Goal: Task Accomplishment & Management: Manage account settings

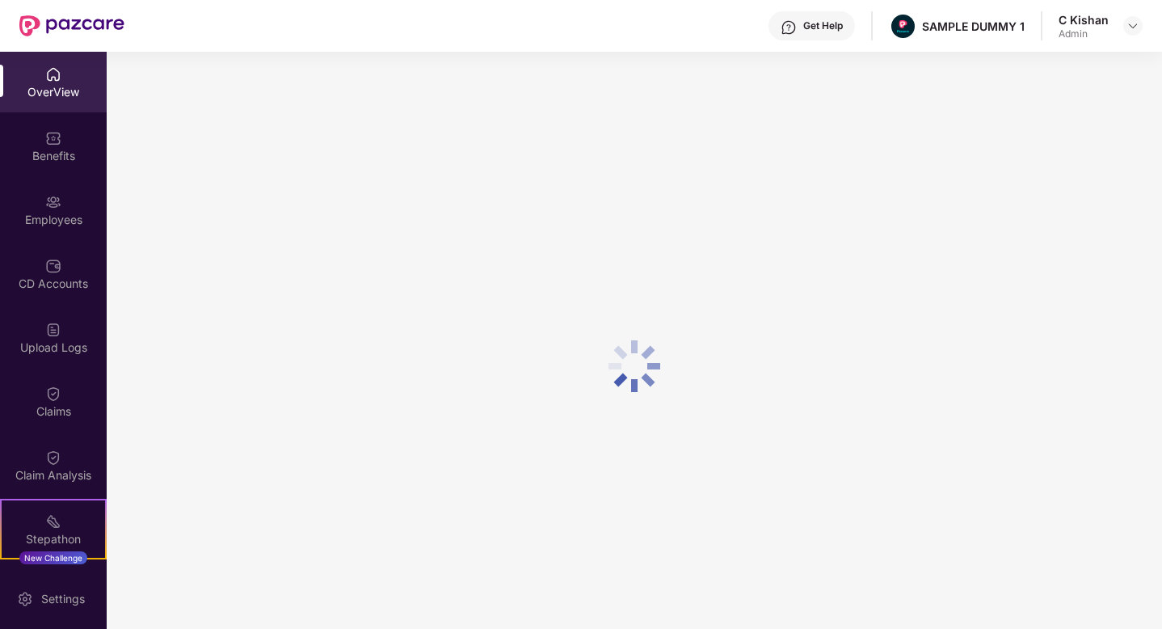
scroll to position [52, 0]
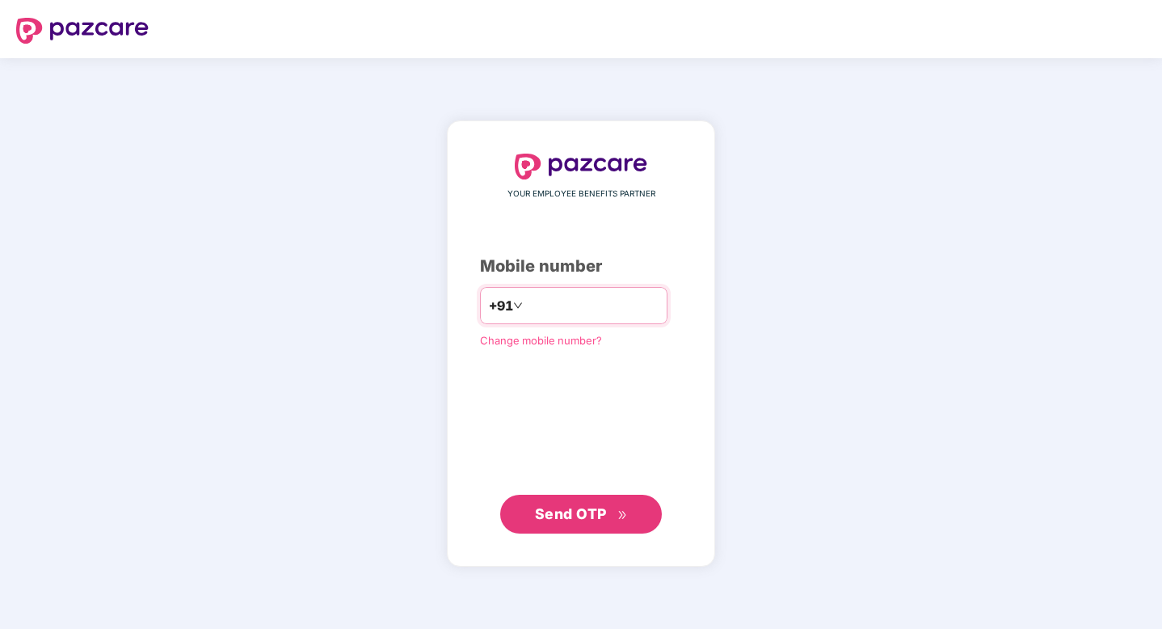
type input "**********"
click at [550, 508] on span "Send OTP" at bounding box center [571, 513] width 72 height 17
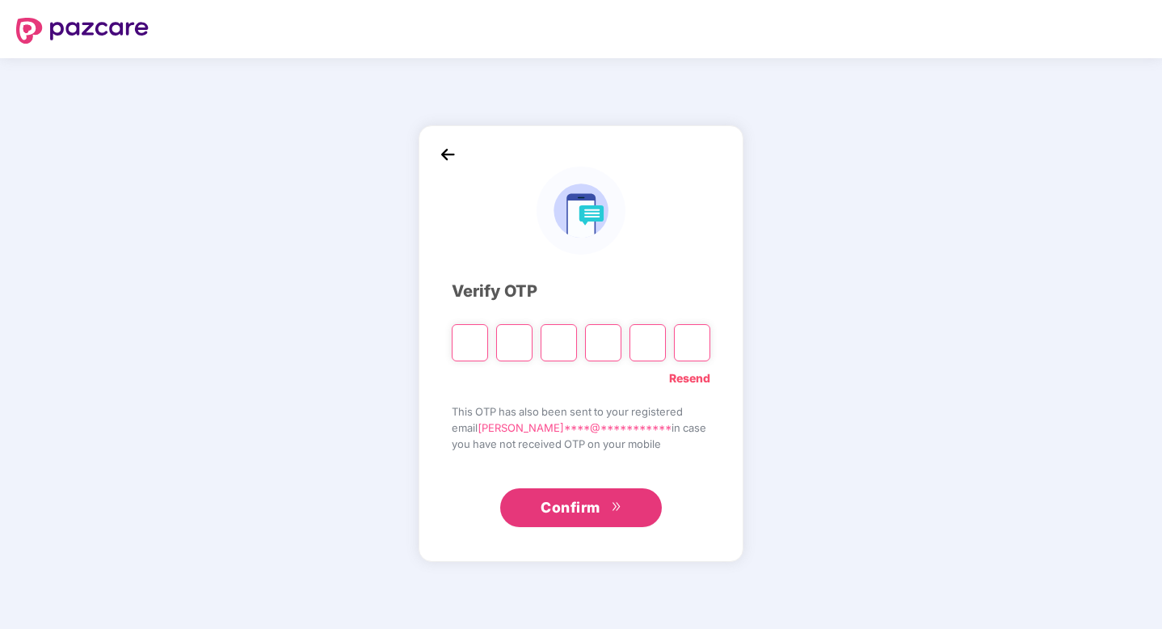
type input "*"
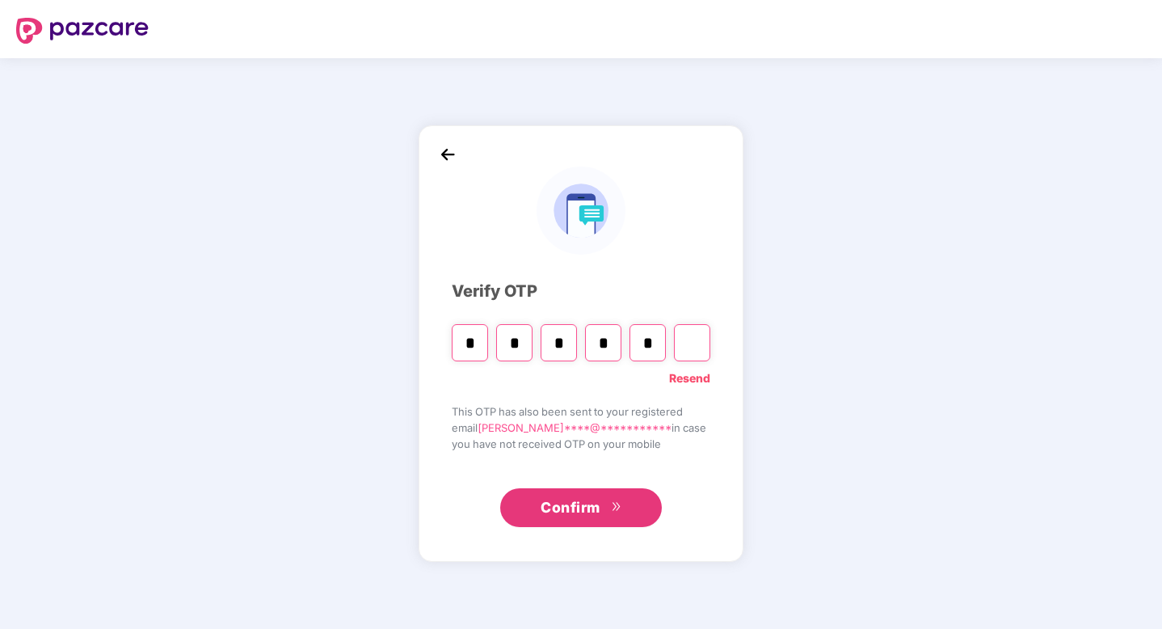
type input "*"
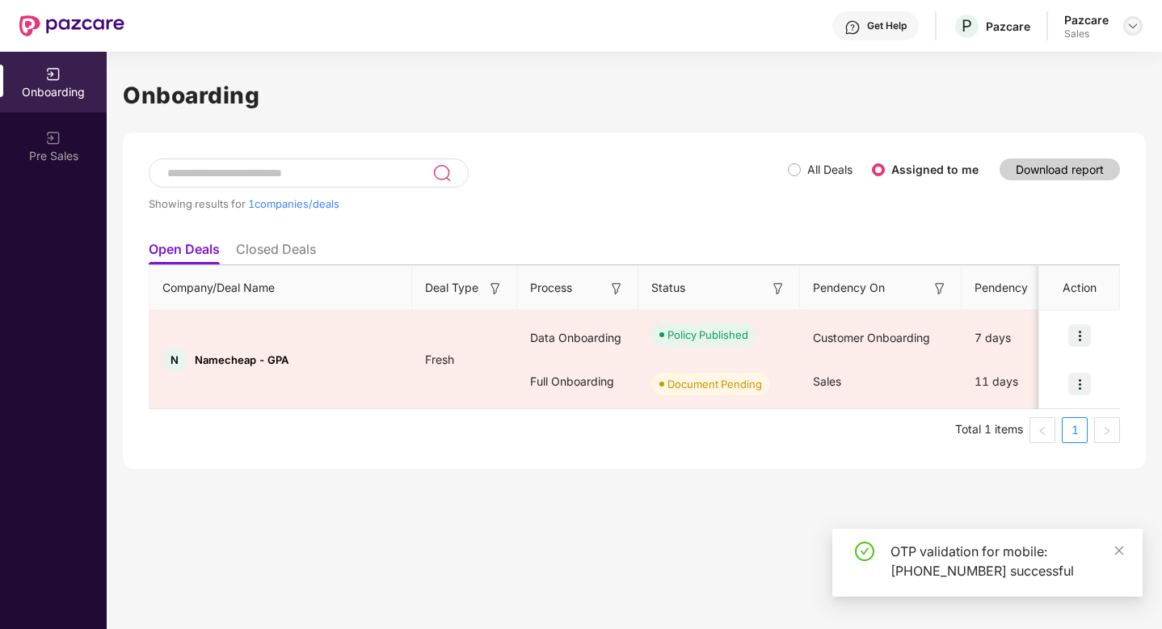
click at [1132, 23] on img at bounding box center [1133, 25] width 13 height 13
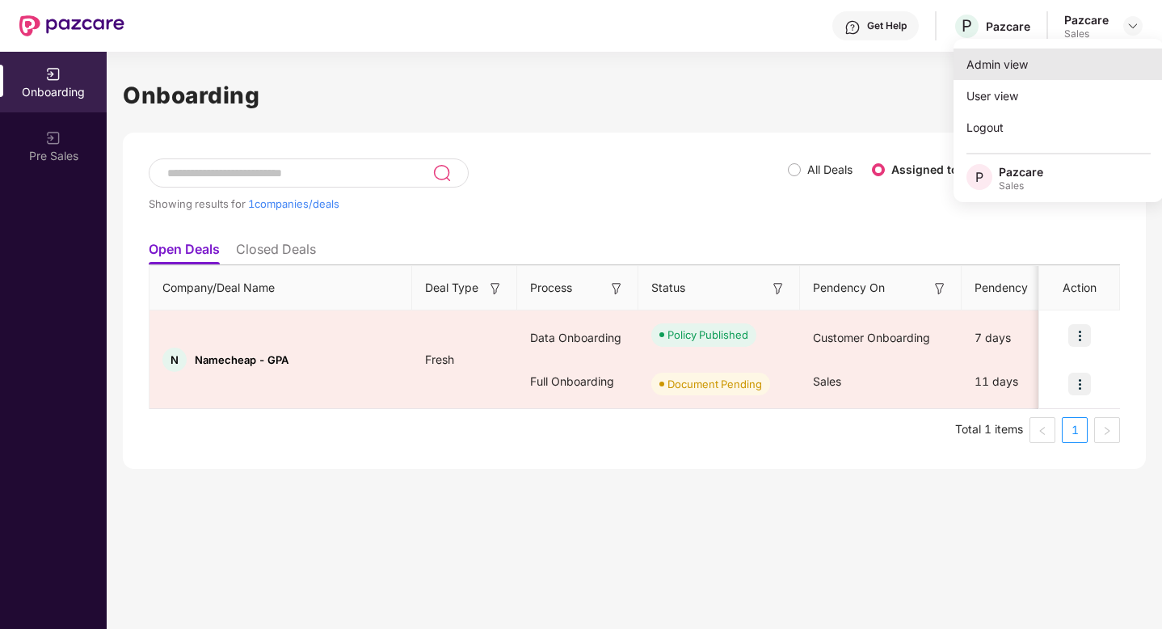
click at [1054, 65] on div "Admin view" at bounding box center [1059, 65] width 210 height 32
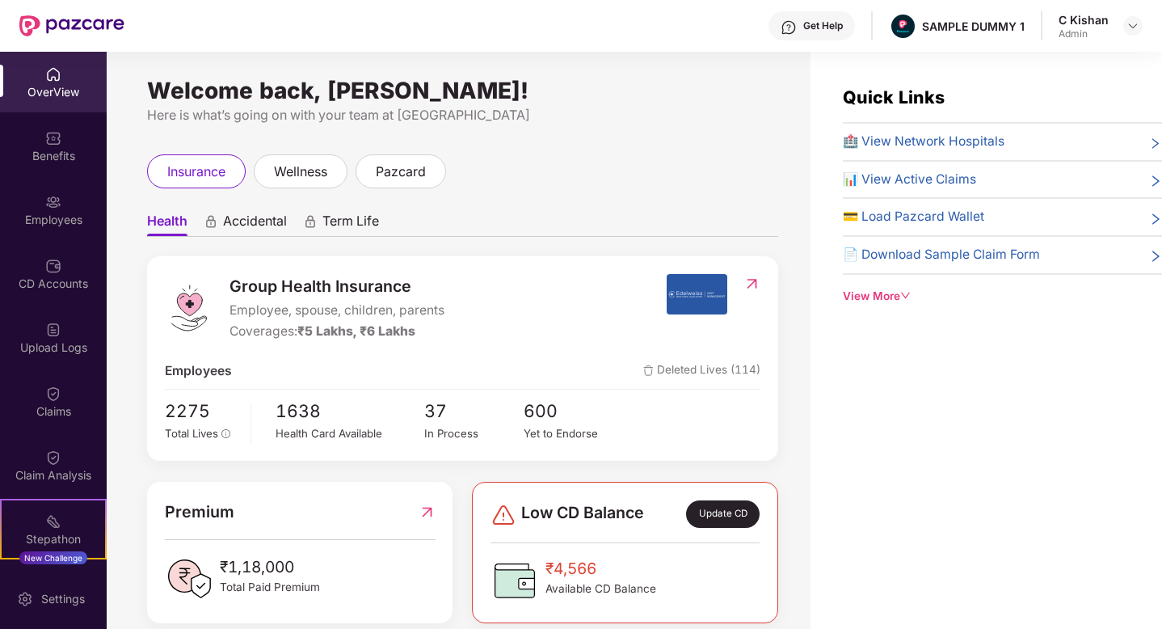
click at [251, 223] on span "Accidental" at bounding box center [255, 224] width 64 height 23
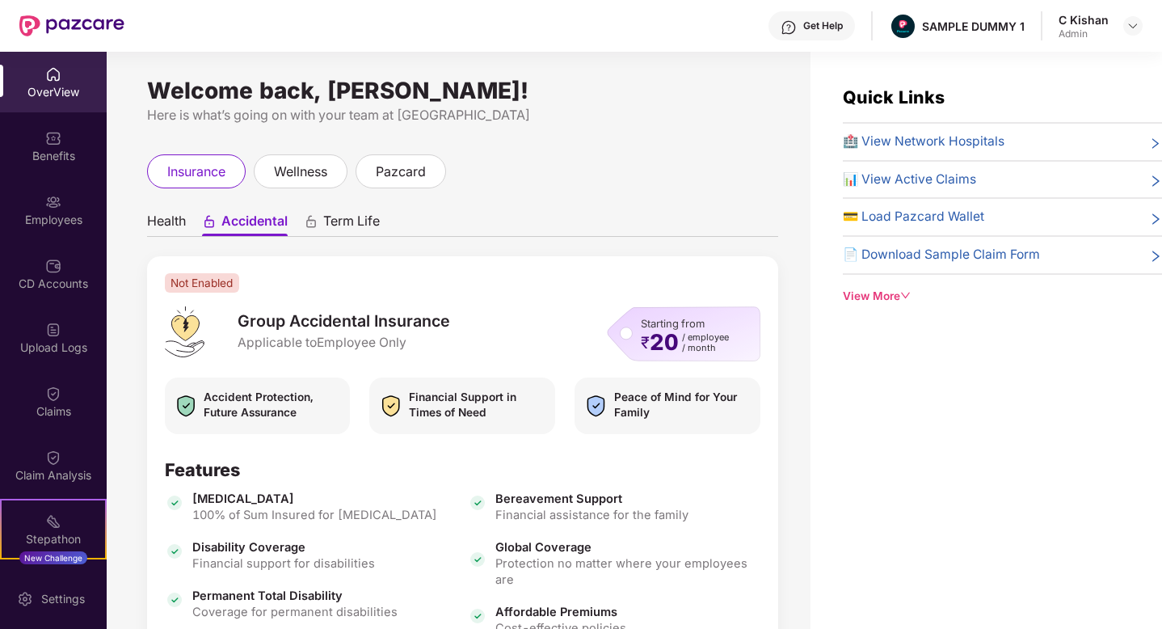
click at [344, 221] on span "Term Life" at bounding box center [351, 224] width 57 height 23
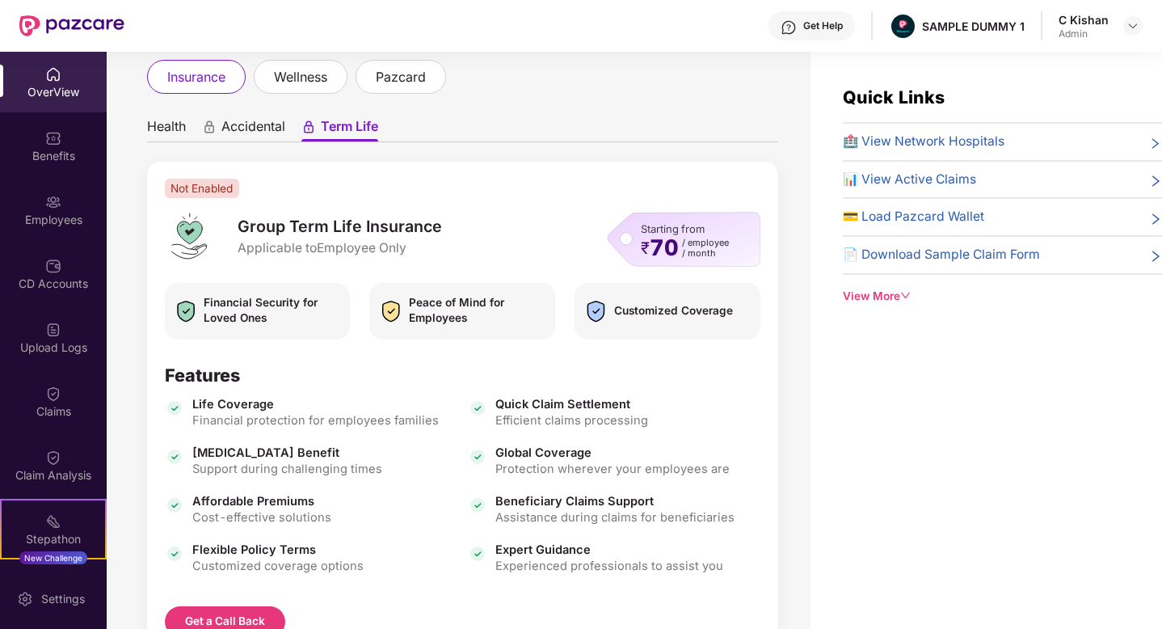
scroll to position [96, 0]
click at [168, 125] on span "Health" at bounding box center [166, 127] width 39 height 23
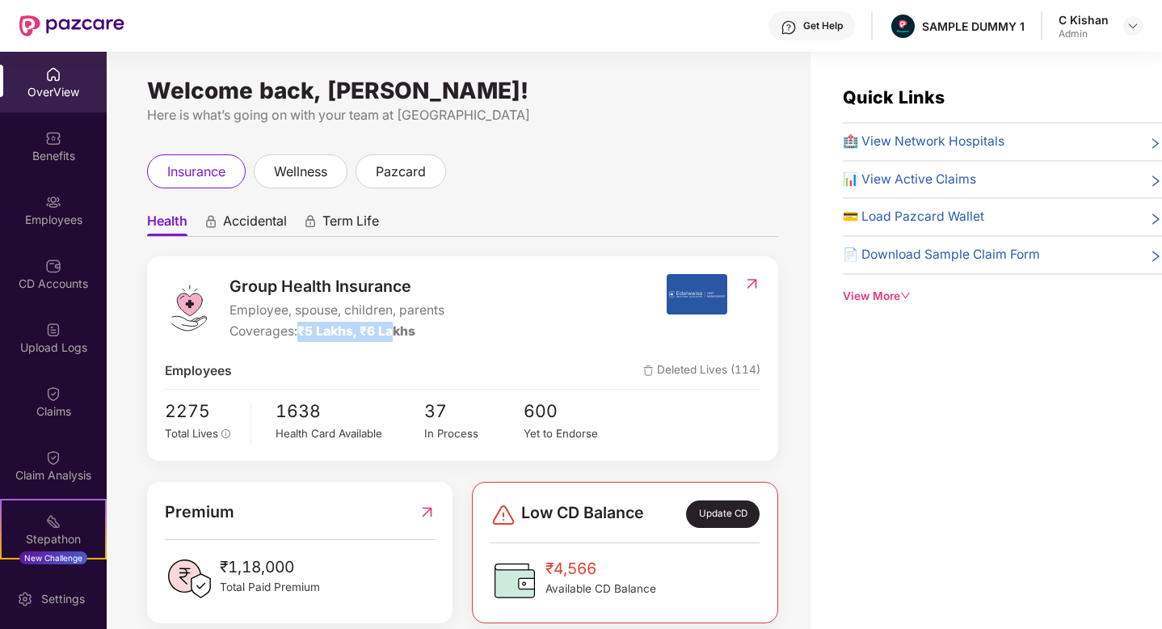
drag, startPoint x: 303, startPoint y: 331, endPoint x: 398, endPoint y: 339, distance: 94.9
click at [398, 339] on span "₹5 Lakhs, ₹6 Lakhs" at bounding box center [356, 330] width 118 height 15
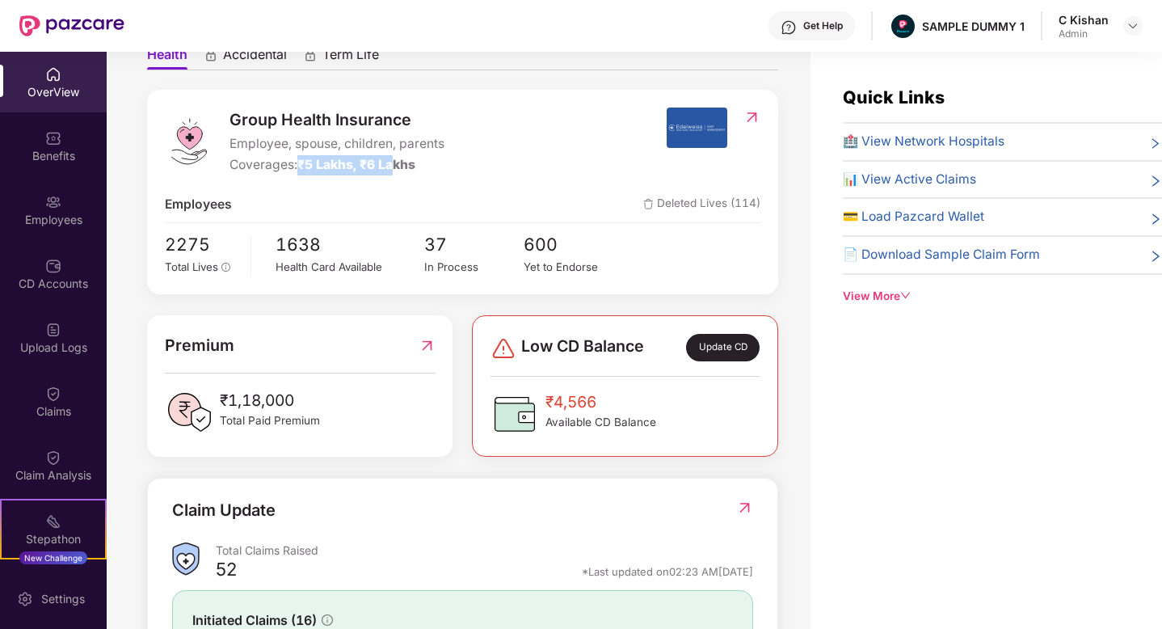
scroll to position [179, 0]
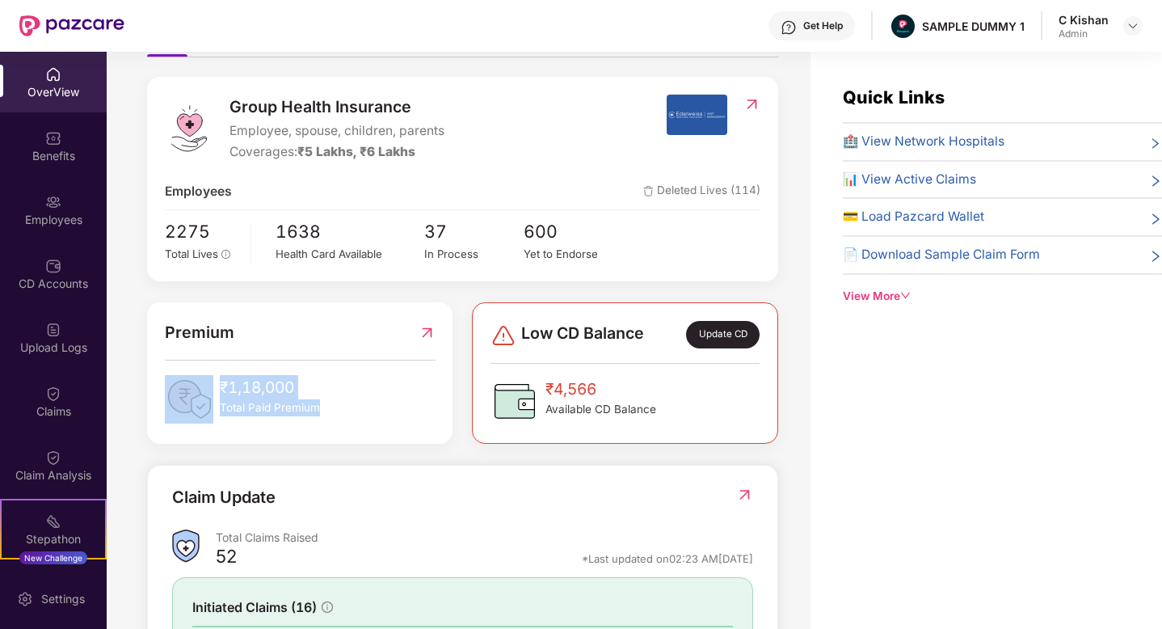
drag, startPoint x: 331, startPoint y: 413, endPoint x: 167, endPoint y: 352, distance: 174.9
click at [167, 352] on div "Premium ₹1,18,000 Total Paid Premium" at bounding box center [300, 371] width 271 height 103
click at [395, 419] on div "₹1,18,000 Total Paid Premium" at bounding box center [300, 399] width 271 height 49
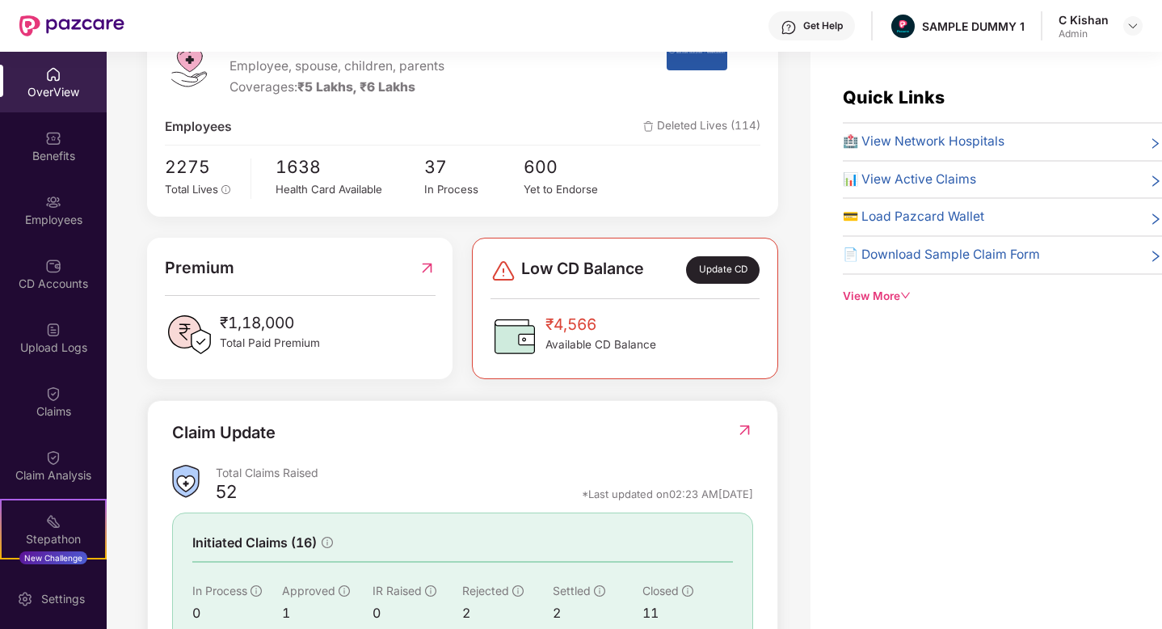
scroll to position [283, 0]
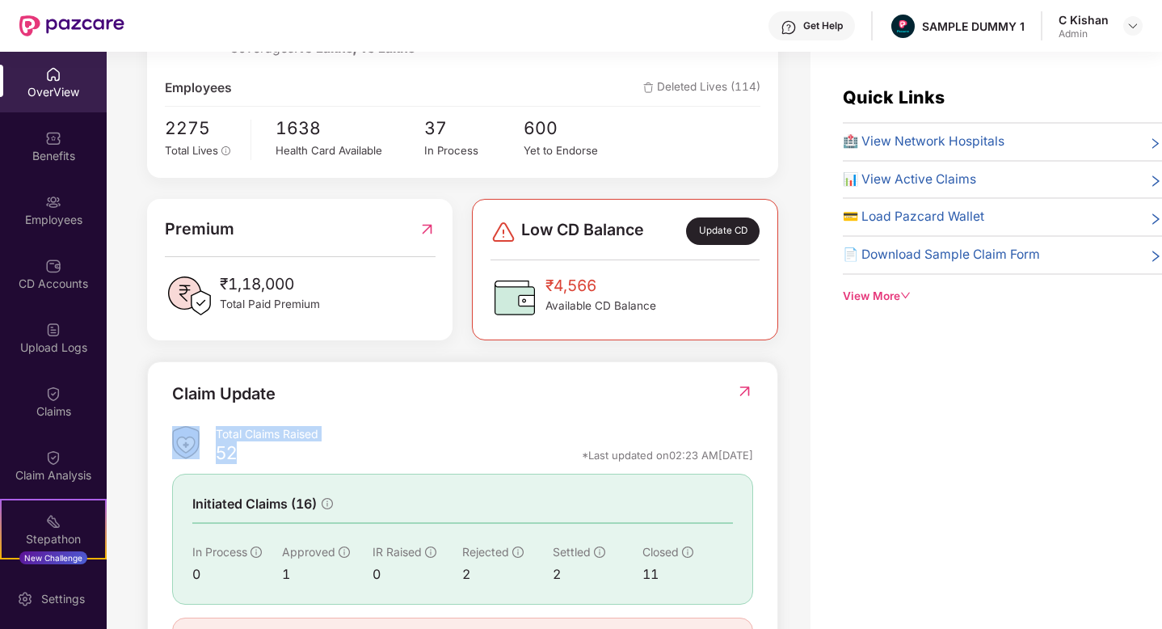
drag, startPoint x: 240, startPoint y: 454, endPoint x: 205, endPoint y: 447, distance: 36.3
click at [205, 447] on div "Total Claims Raised 52 *Last updated on 02:23 AM[DATE]" at bounding box center [462, 447] width 581 height 43
click at [745, 387] on img at bounding box center [744, 391] width 17 height 16
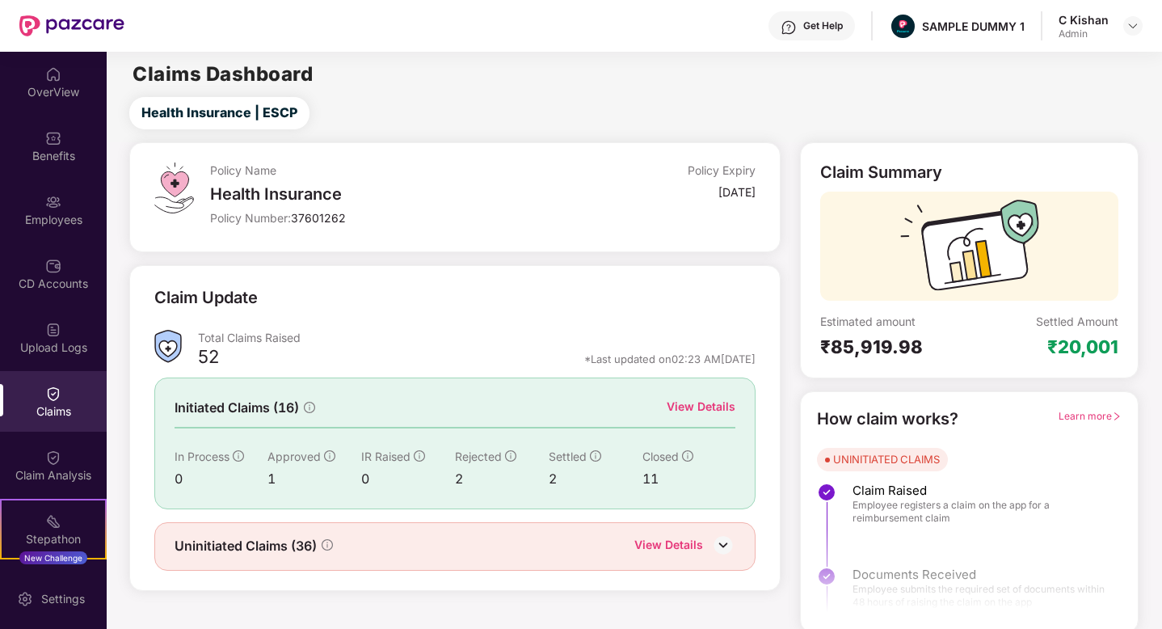
click at [701, 404] on div "View Details" at bounding box center [701, 407] width 69 height 18
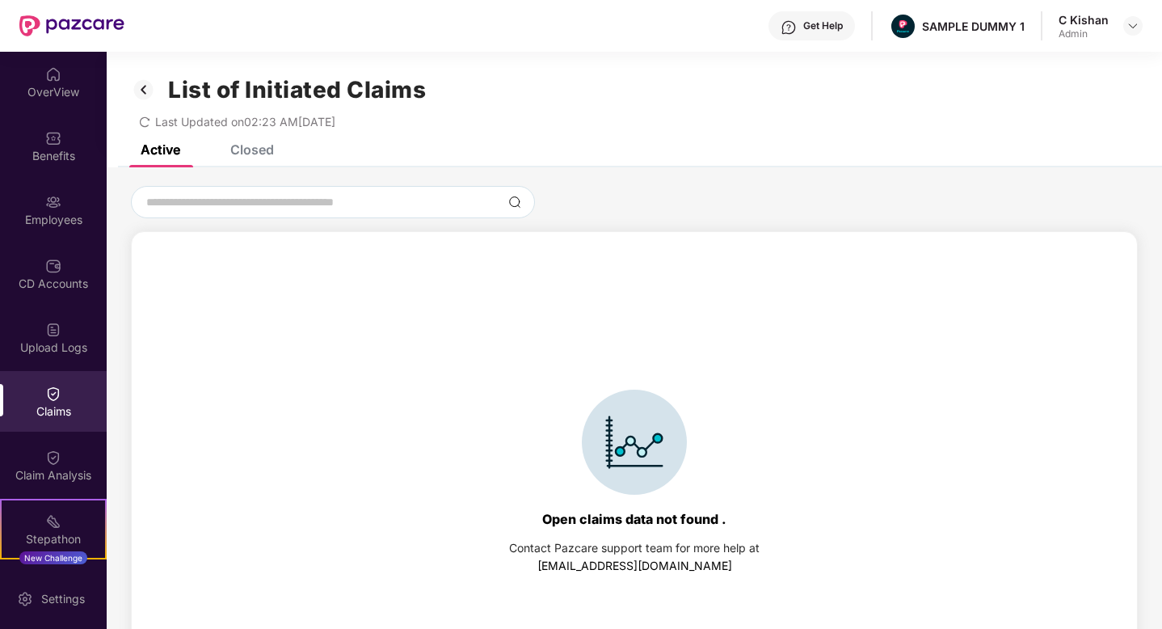
click at [264, 154] on div "Closed" at bounding box center [252, 149] width 44 height 16
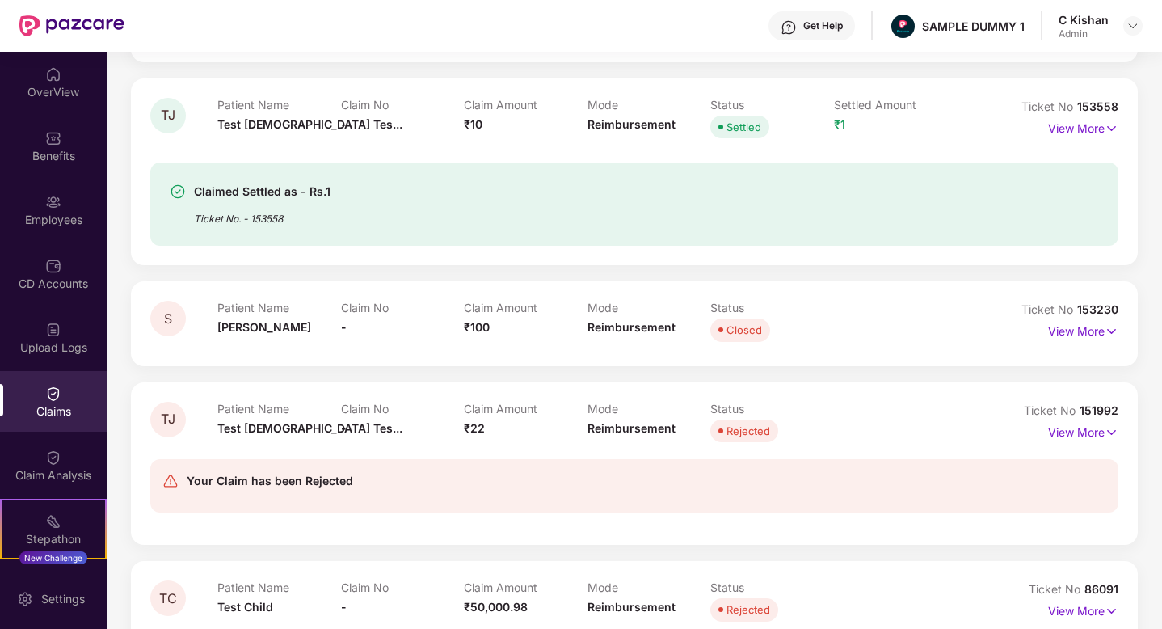
scroll to position [357, 0]
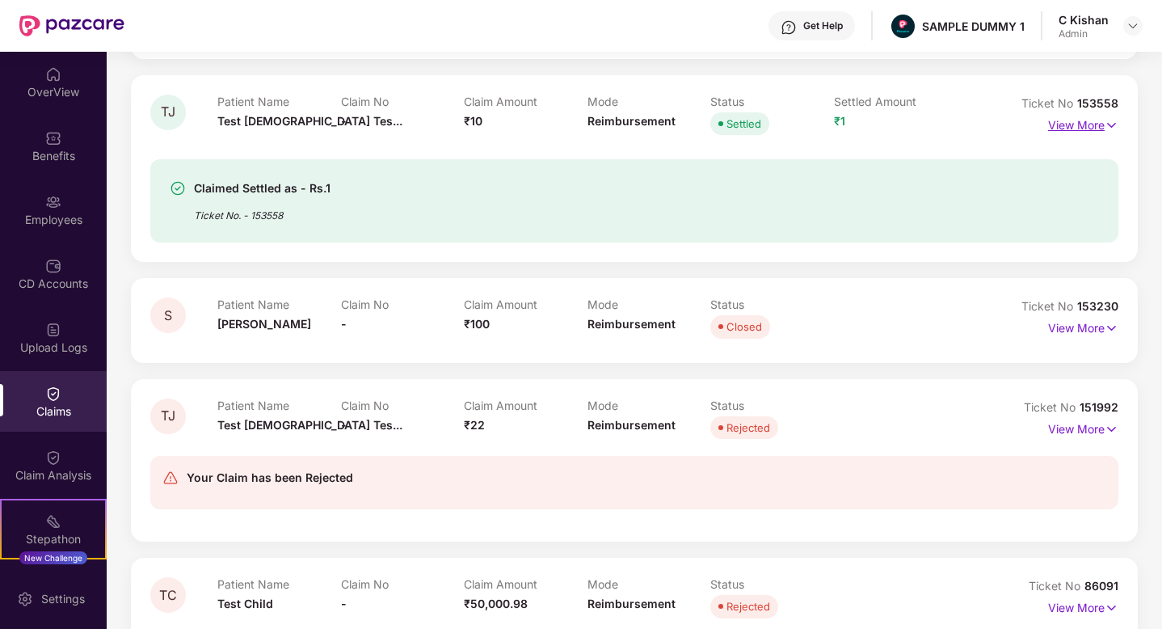
click at [1073, 129] on p "View More" at bounding box center [1083, 123] width 70 height 22
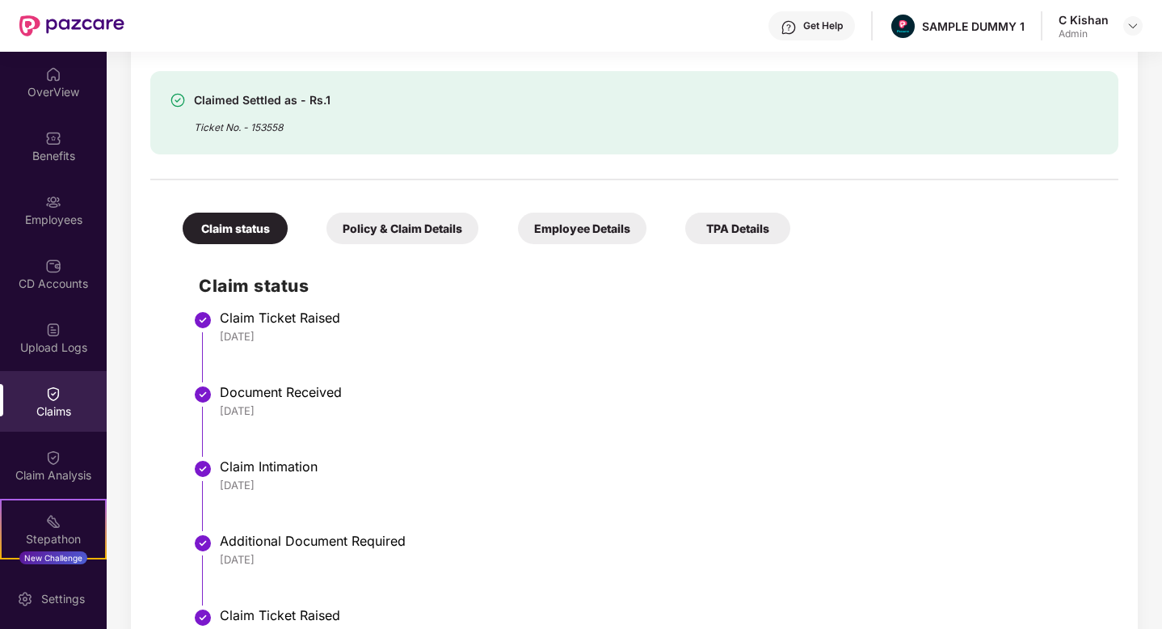
scroll to position [481, 0]
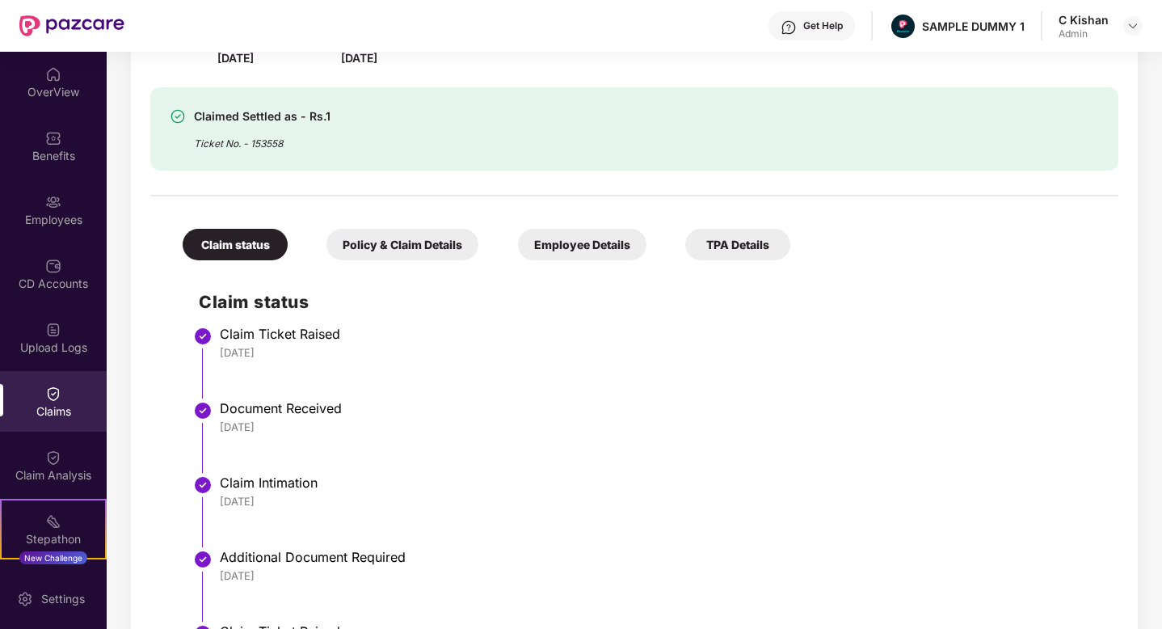
click at [385, 239] on div "Policy & Claim Details" at bounding box center [403, 245] width 152 height 32
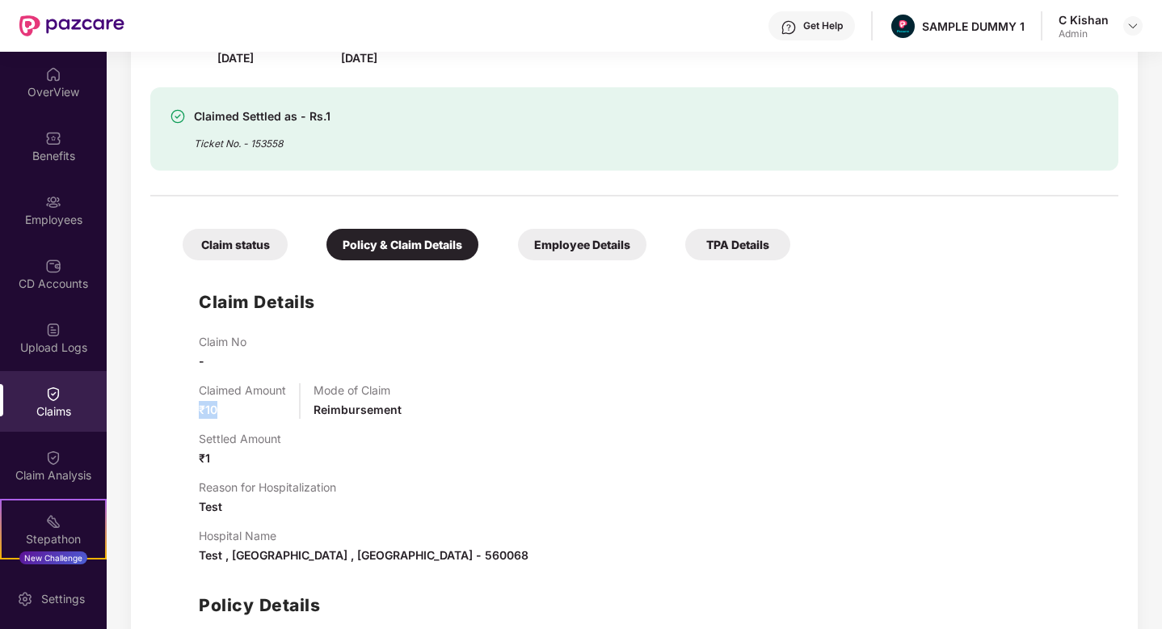
drag, startPoint x: 225, startPoint y: 406, endPoint x: 177, endPoint y: 399, distance: 48.2
click at [177, 399] on div "Claim Details Claim No - Claimed Amount ₹10 Mode of Claim Reimbursement Settled…" at bounding box center [635, 501] width 936 height 466
drag, startPoint x: 213, startPoint y: 453, endPoint x: 180, endPoint y: 441, distance: 34.3
click at [180, 441] on div "Claim Details Claim No - Claimed Amount ₹10 Mode of Claim Reimbursement Settled…" at bounding box center [635, 501] width 936 height 466
click at [345, 448] on div "Settled Amount ₹1" at bounding box center [651, 450] width 904 height 36
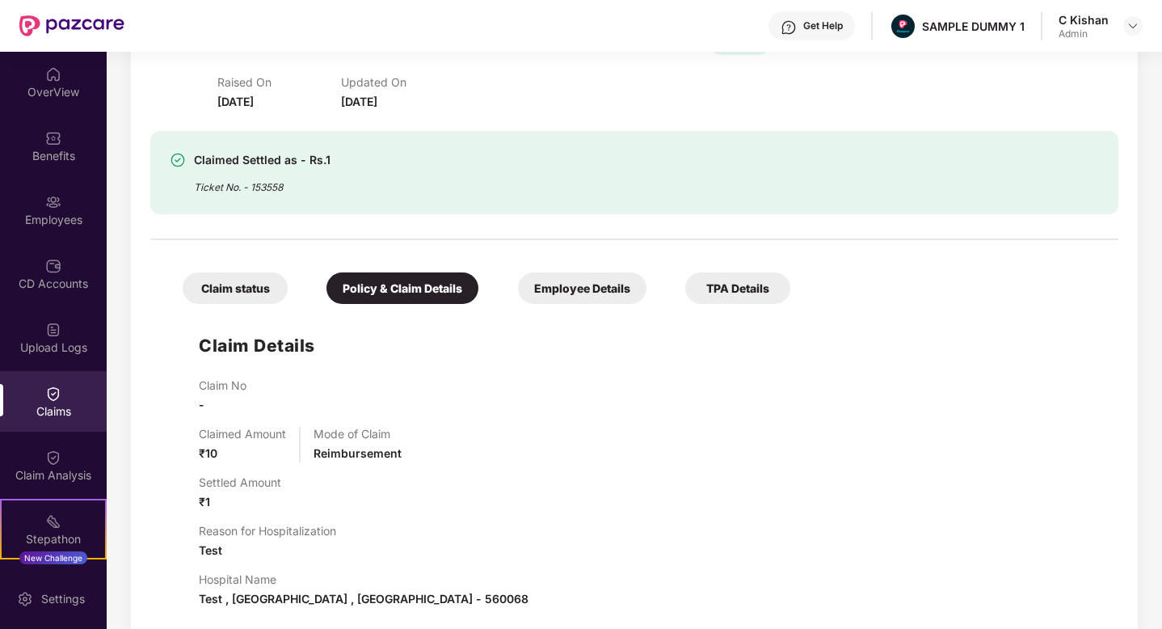
scroll to position [434, 0]
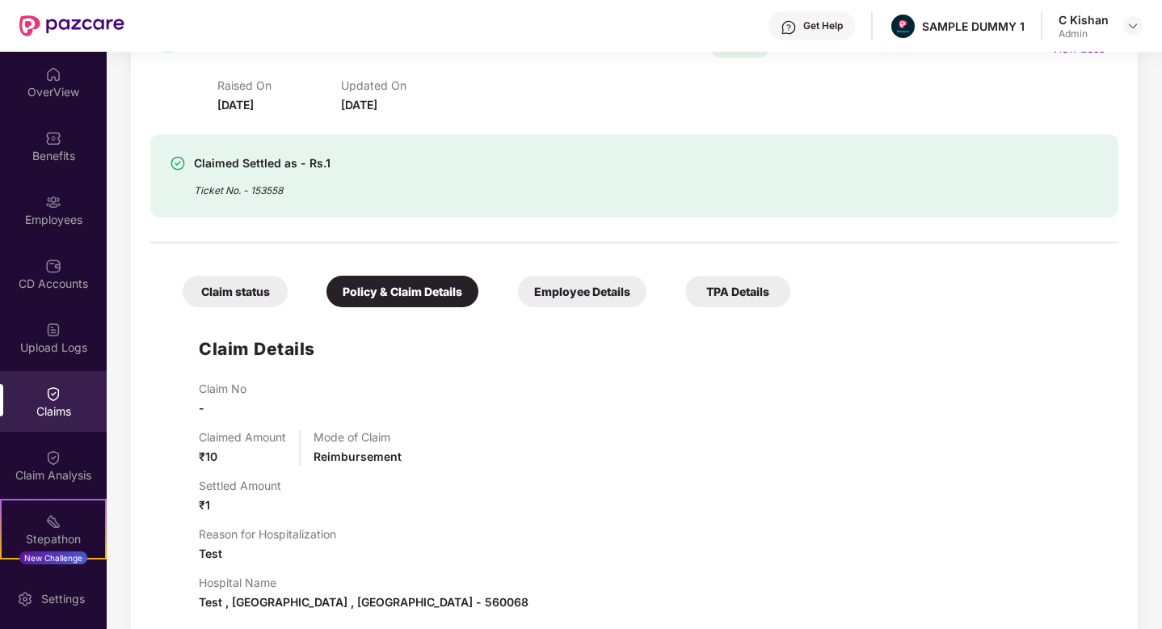
click at [804, 25] on div "Get Help" at bounding box center [812, 25] width 86 height 29
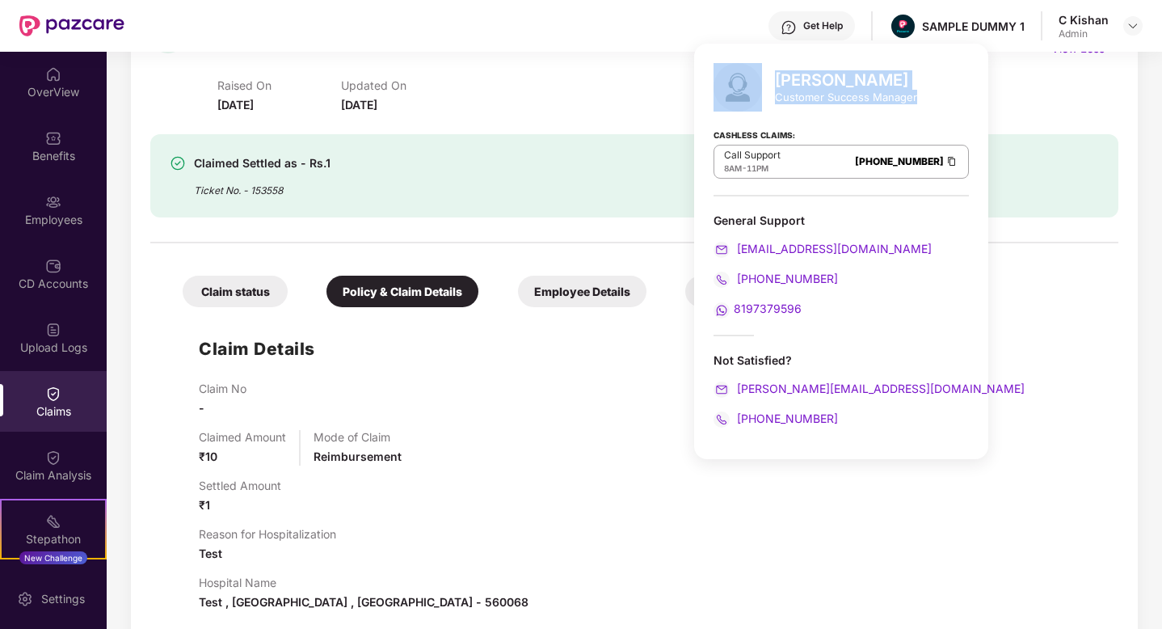
drag, startPoint x: 915, startPoint y: 96, endPoint x: 771, endPoint y: 84, distance: 144.4
click at [771, 84] on div "[PERSON_NAME] Customer Success Manager Cashless Claims: Call Support 8AM - 11PM…" at bounding box center [841, 252] width 294 height 416
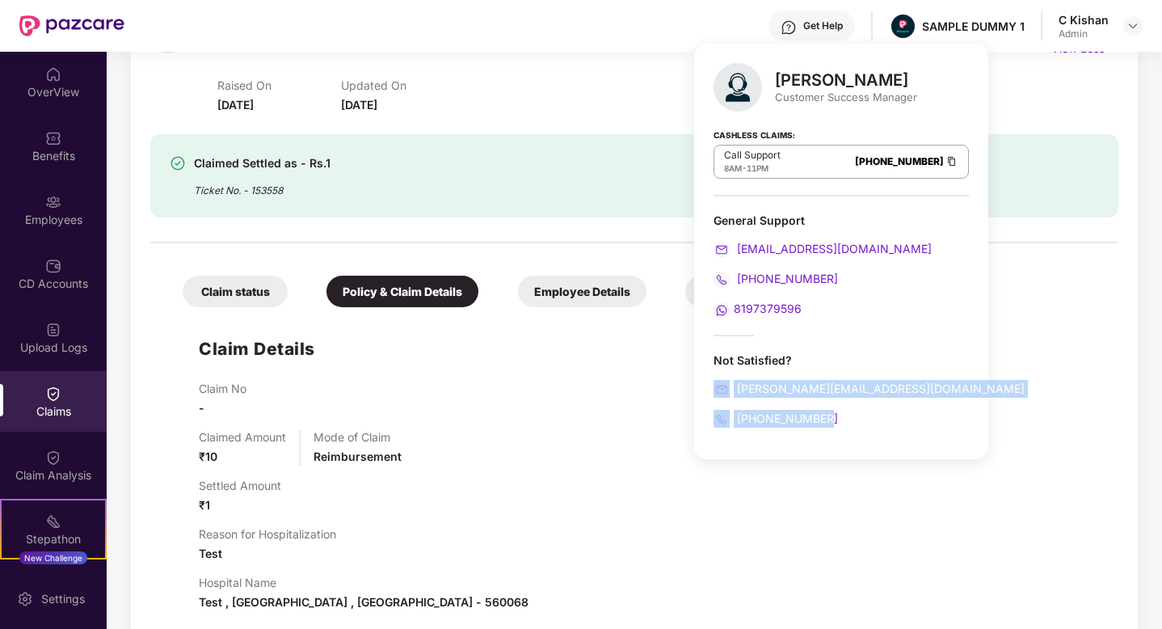
drag, startPoint x: 837, startPoint y: 419, endPoint x: 707, endPoint y: 382, distance: 135.1
click at [707, 382] on div "[PERSON_NAME] Customer Success Manager Cashless Claims: Call Support 8AM - 11PM…" at bounding box center [841, 252] width 294 height 416
click at [1008, 340] on div "Claim Details Claim No - Claimed Amount ₹10 Mode of Claim Reimbursement Settled…" at bounding box center [635, 548] width 936 height 466
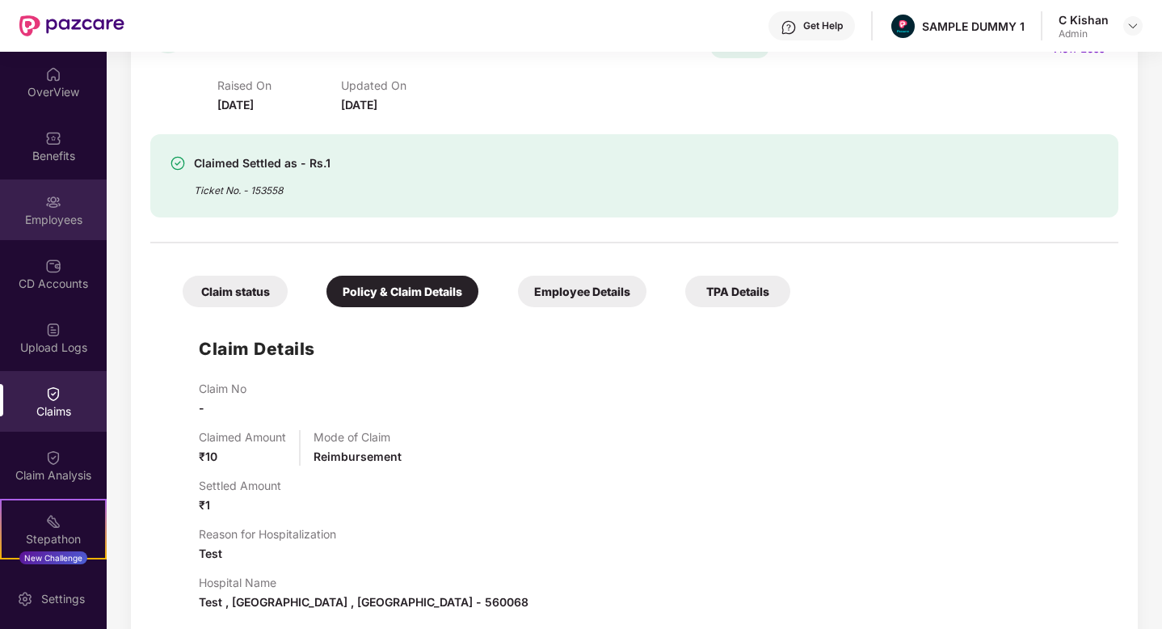
click at [59, 230] on div "Employees" at bounding box center [53, 209] width 107 height 61
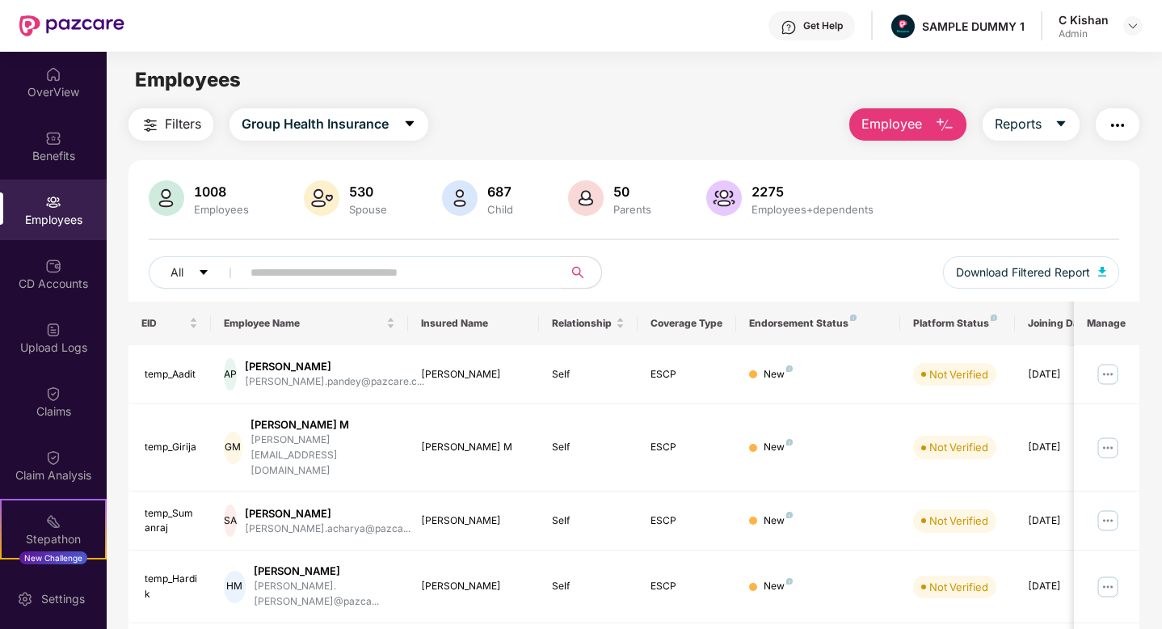
scroll to position [32, 0]
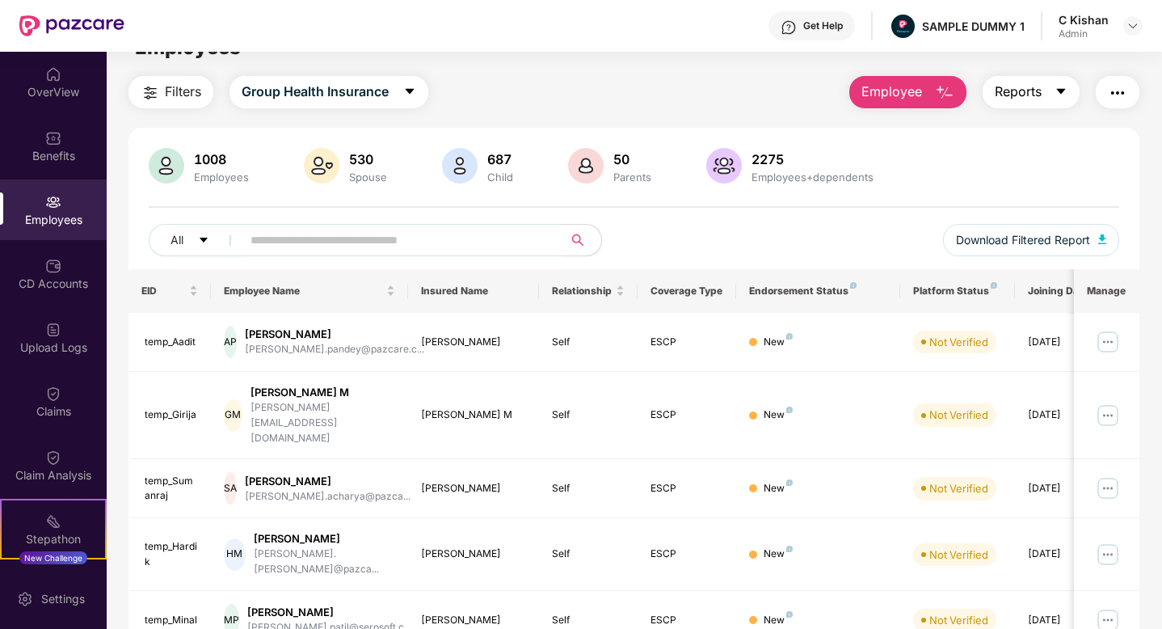
click at [1041, 92] on button "Reports" at bounding box center [1031, 92] width 97 height 32
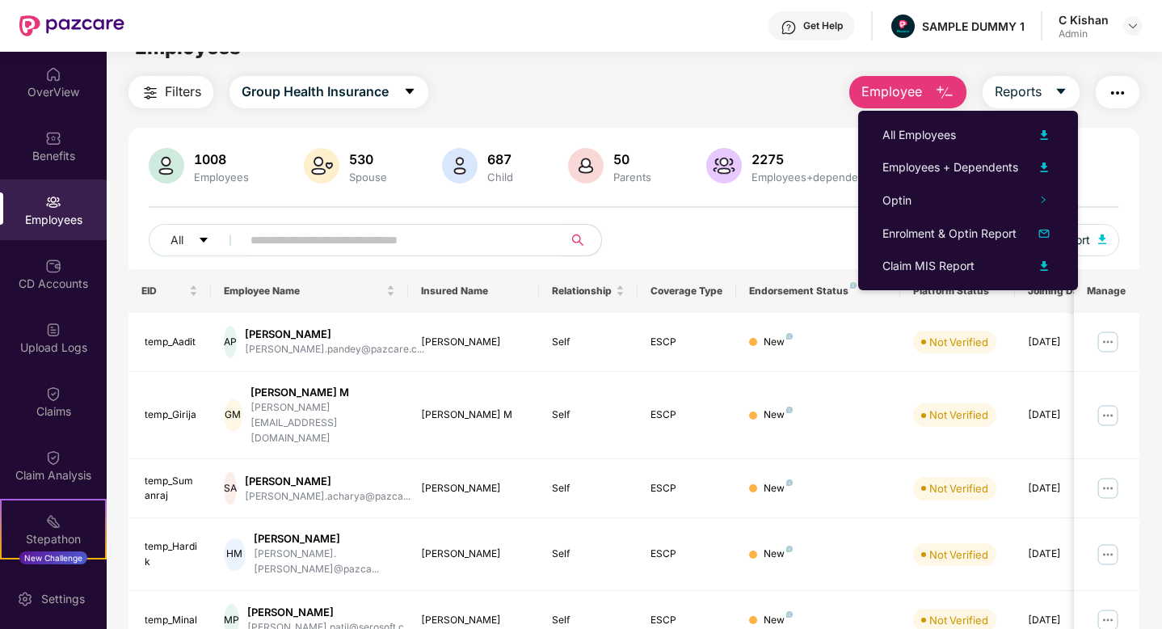
click at [763, 251] on div "All Download Filtered Report" at bounding box center [634, 246] width 971 height 45
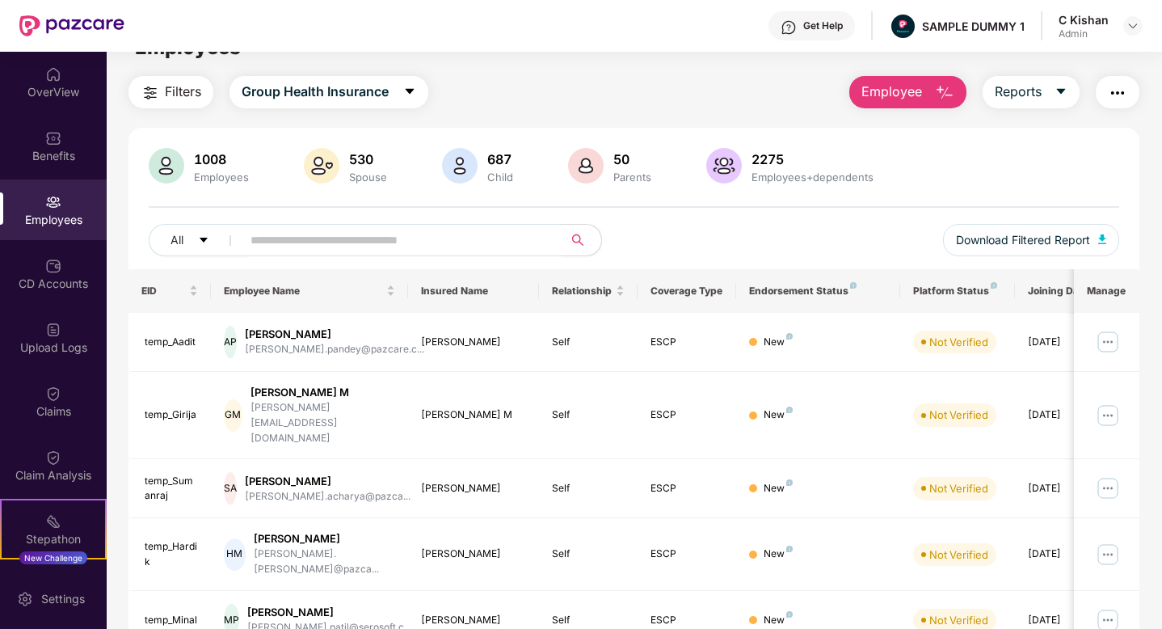
click at [926, 102] on button "Employee" at bounding box center [908, 92] width 117 height 32
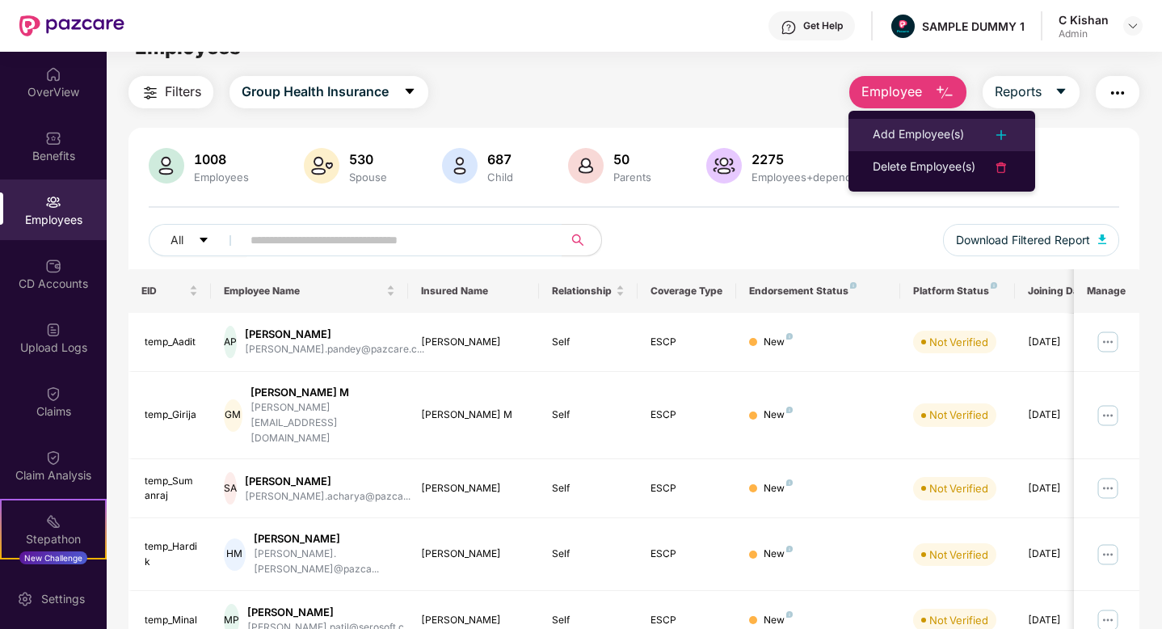
click at [966, 133] on div "Add Employee(s)" at bounding box center [942, 134] width 138 height 19
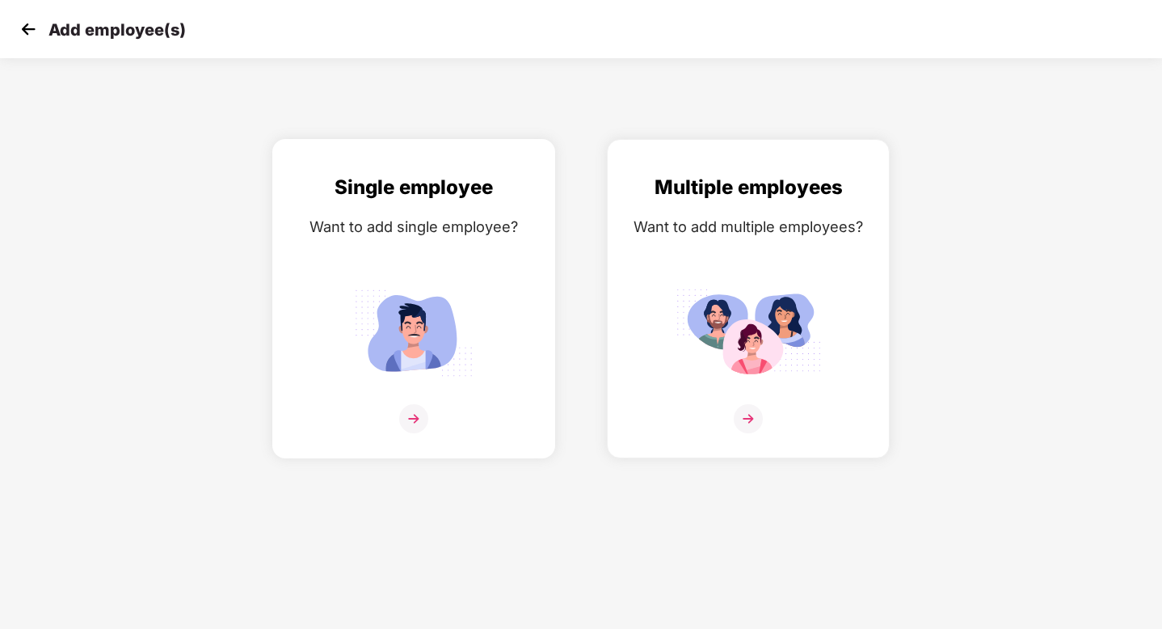
click at [419, 423] on img at bounding box center [413, 418] width 29 height 29
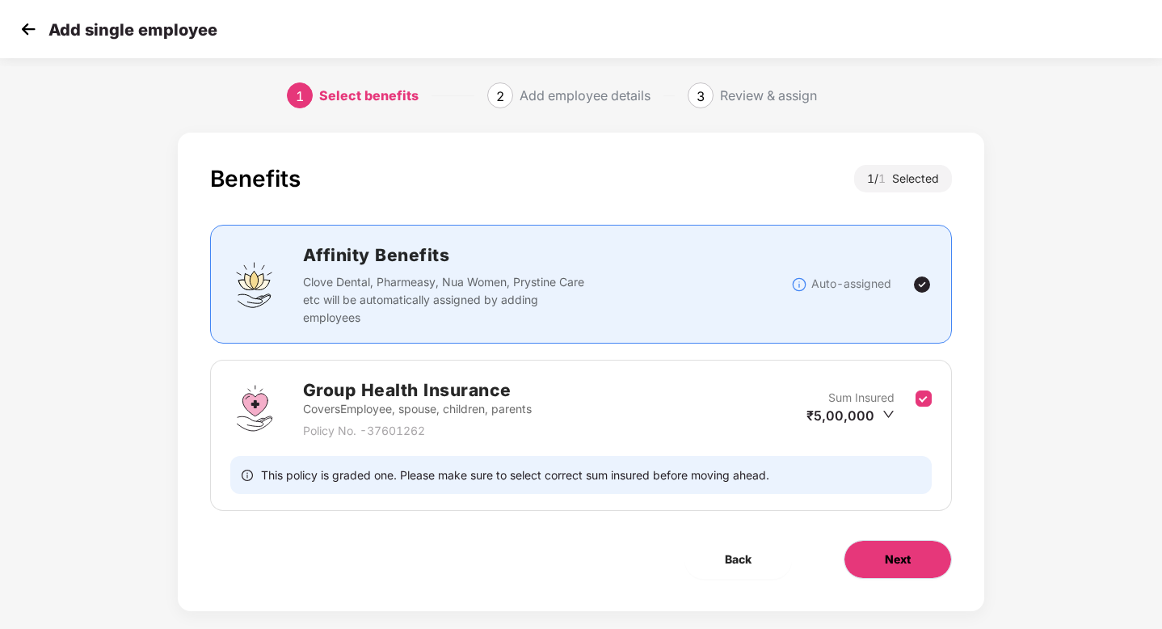
click at [904, 555] on span "Next" at bounding box center [898, 560] width 26 height 18
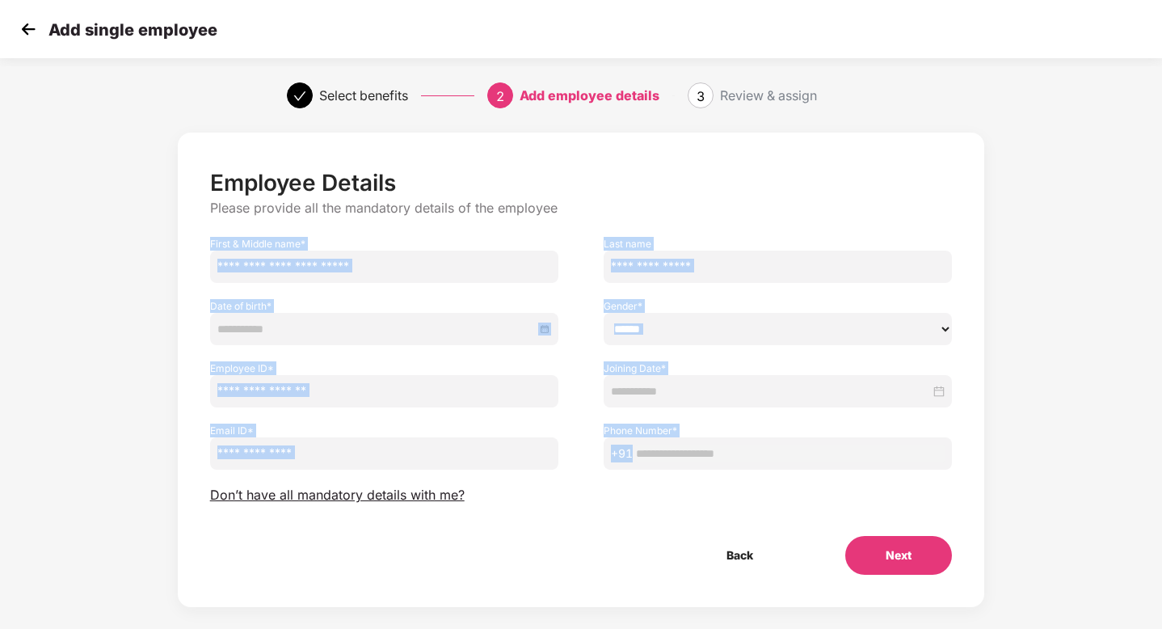
drag, startPoint x: 209, startPoint y: 230, endPoint x: 861, endPoint y: 467, distance: 694.0
click at [861, 467] on div "Employee Details Please provide all the mandatory details of the employee First…" at bounding box center [581, 372] width 743 height 406
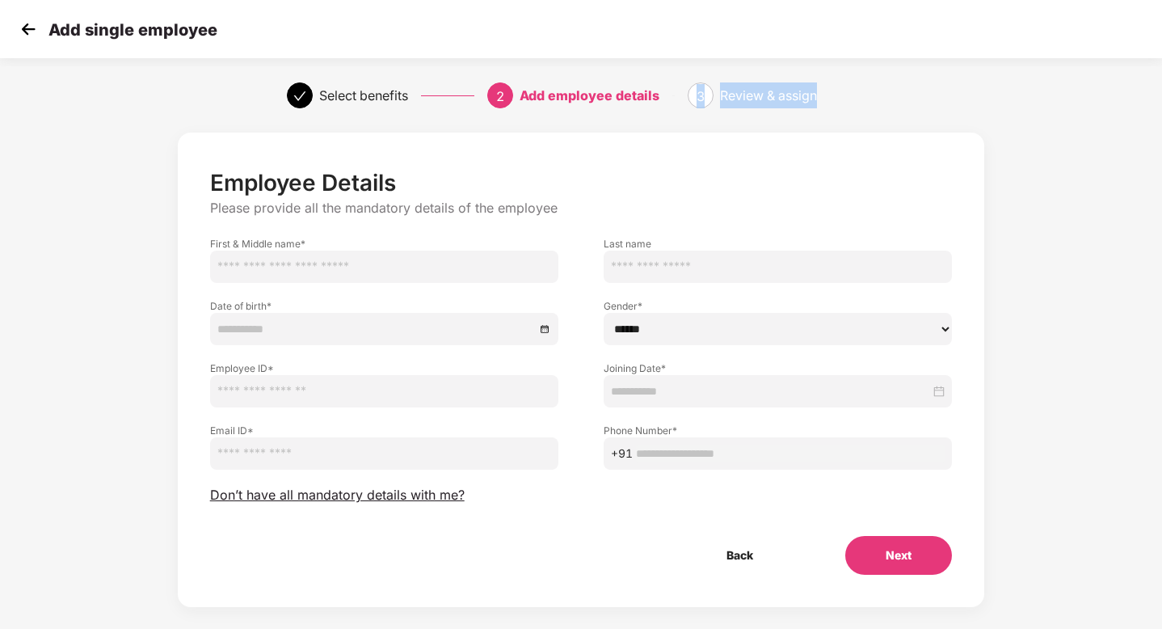
drag, startPoint x: 820, startPoint y: 90, endPoint x: 691, endPoint y: 97, distance: 128.7
click at [691, 97] on div "3 Review & assign" at bounding box center [782, 95] width 188 height 26
click at [530, 560] on div "Back Next" at bounding box center [581, 555] width 795 height 39
click at [336, 496] on span "Don’t have all mandatory details with me?" at bounding box center [337, 495] width 255 height 17
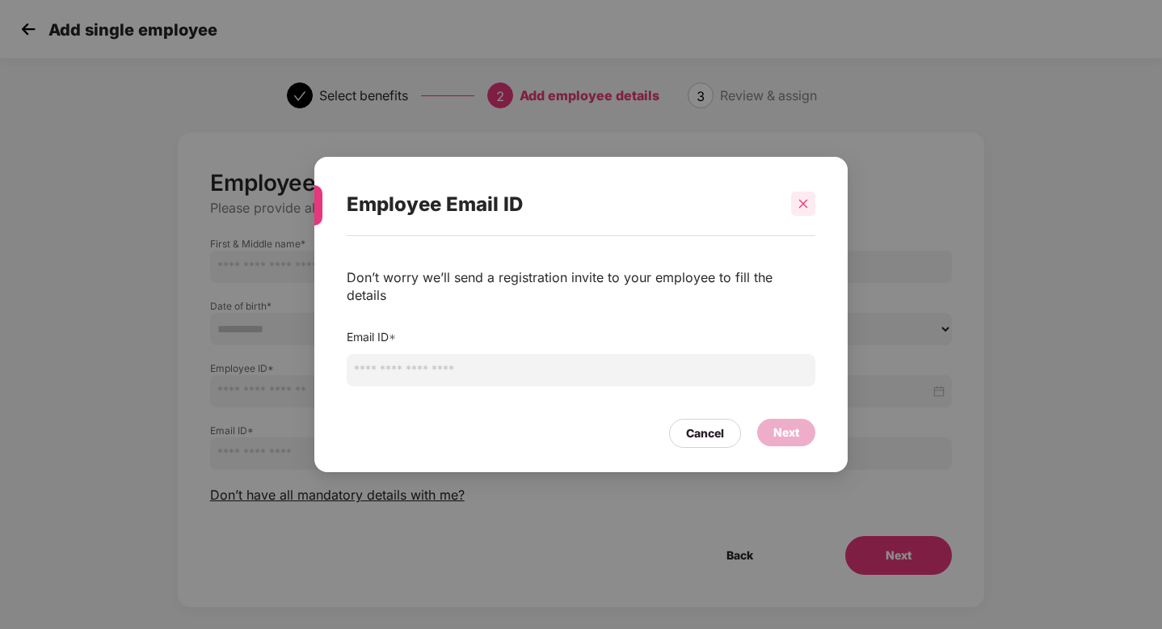
click at [802, 209] on icon "close" at bounding box center [804, 204] width 9 height 9
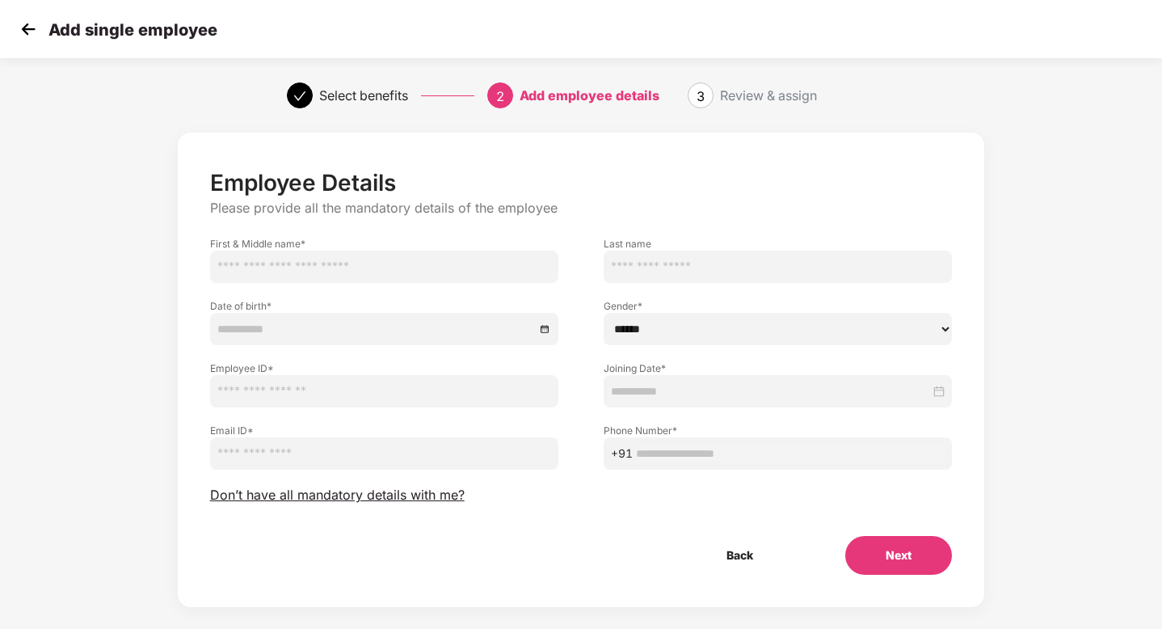
click at [26, 28] on img at bounding box center [28, 29] width 24 height 24
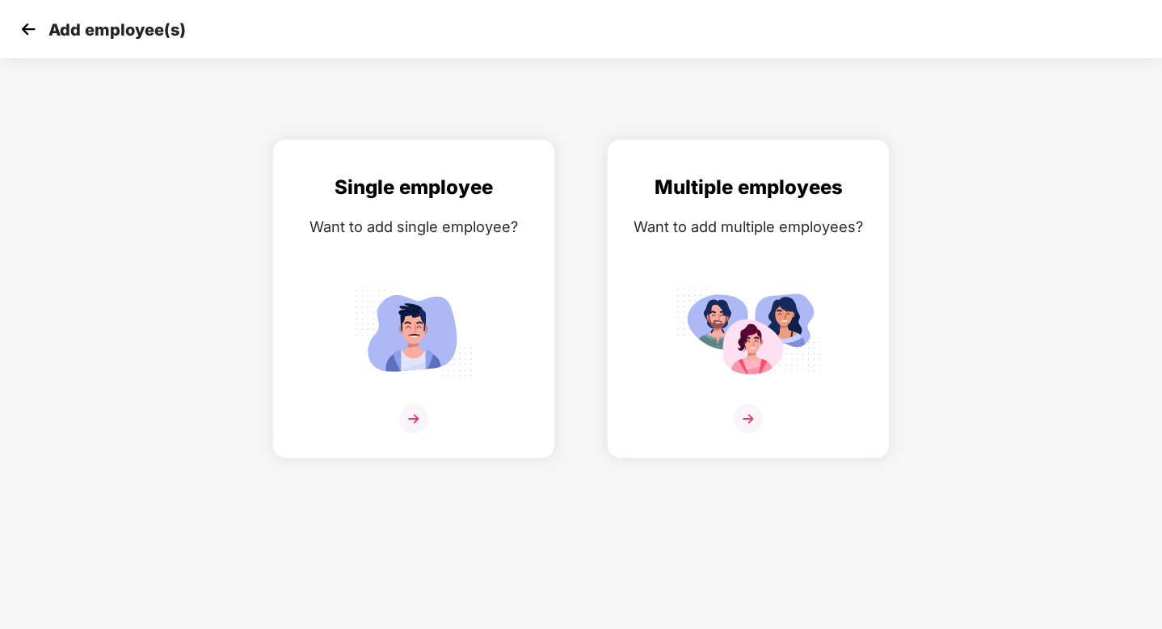
click at [27, 25] on img at bounding box center [28, 29] width 24 height 24
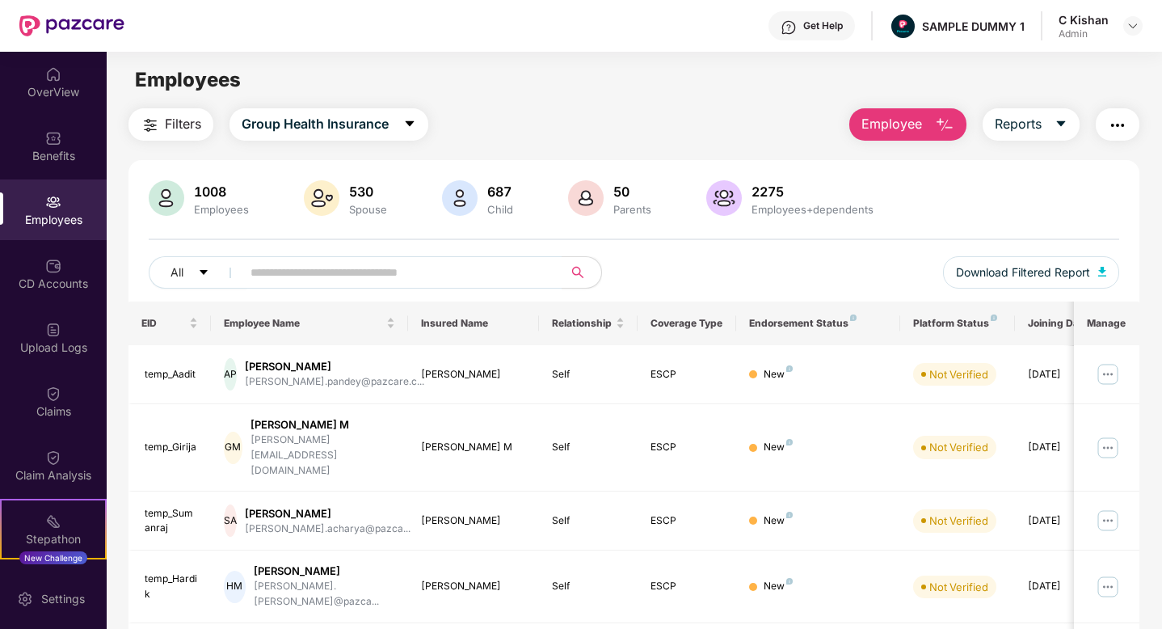
click at [936, 121] on img "button" at bounding box center [944, 125] width 19 height 19
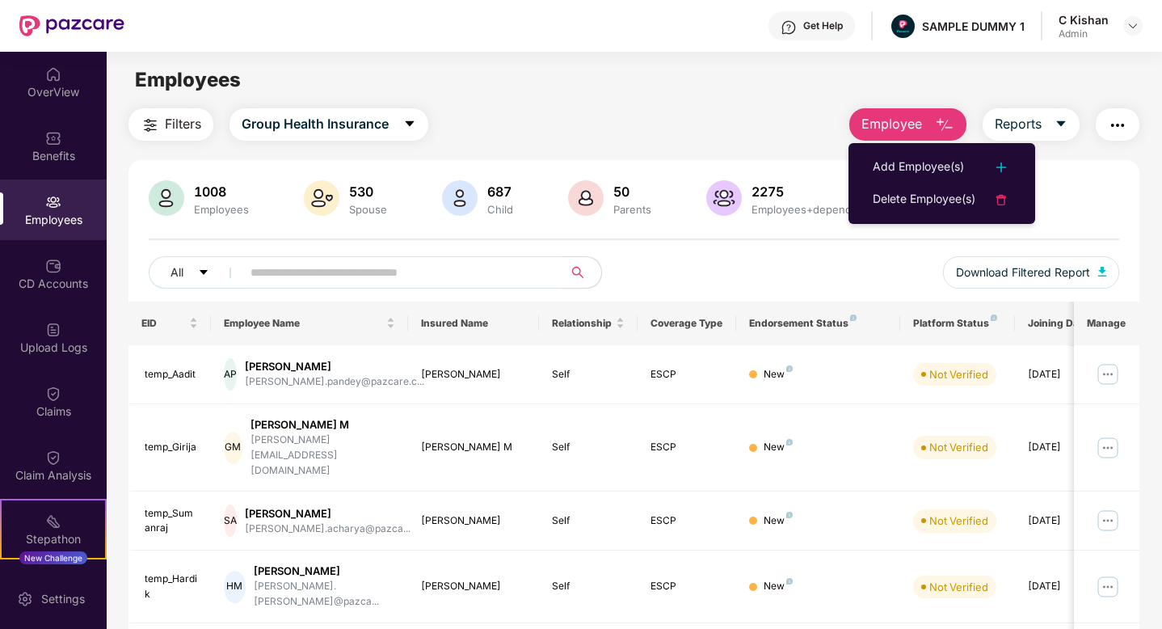
click at [686, 114] on div "Filters Group Health Insurance Employee Reports" at bounding box center [634, 124] width 1011 height 32
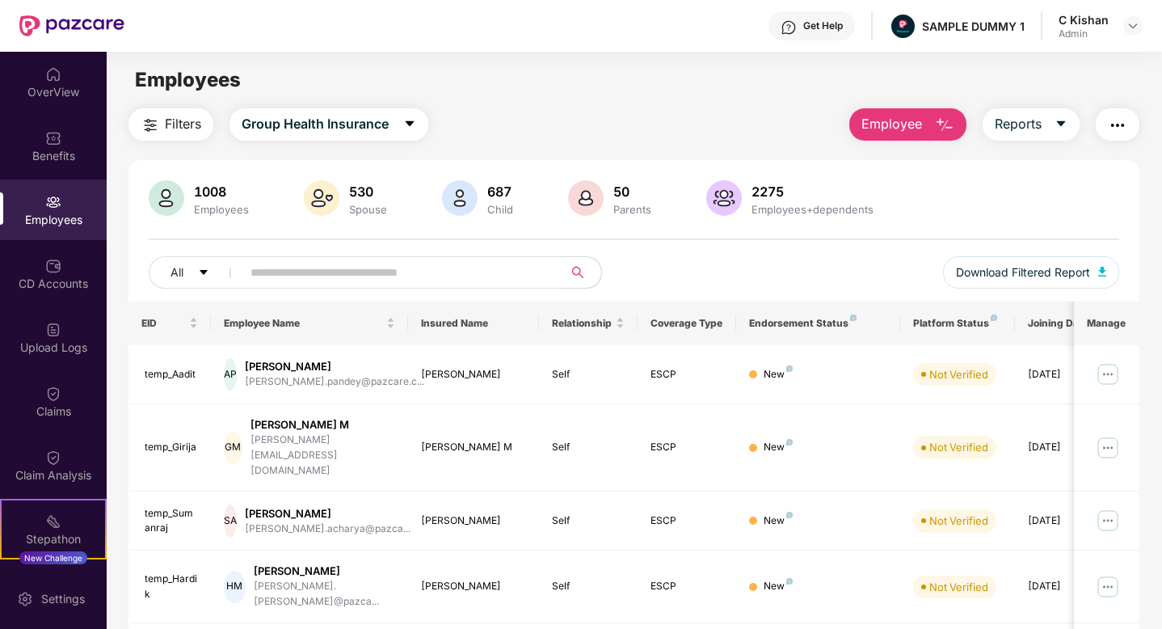
click at [818, 32] on div "Get Help" at bounding box center [824, 25] width 40 height 13
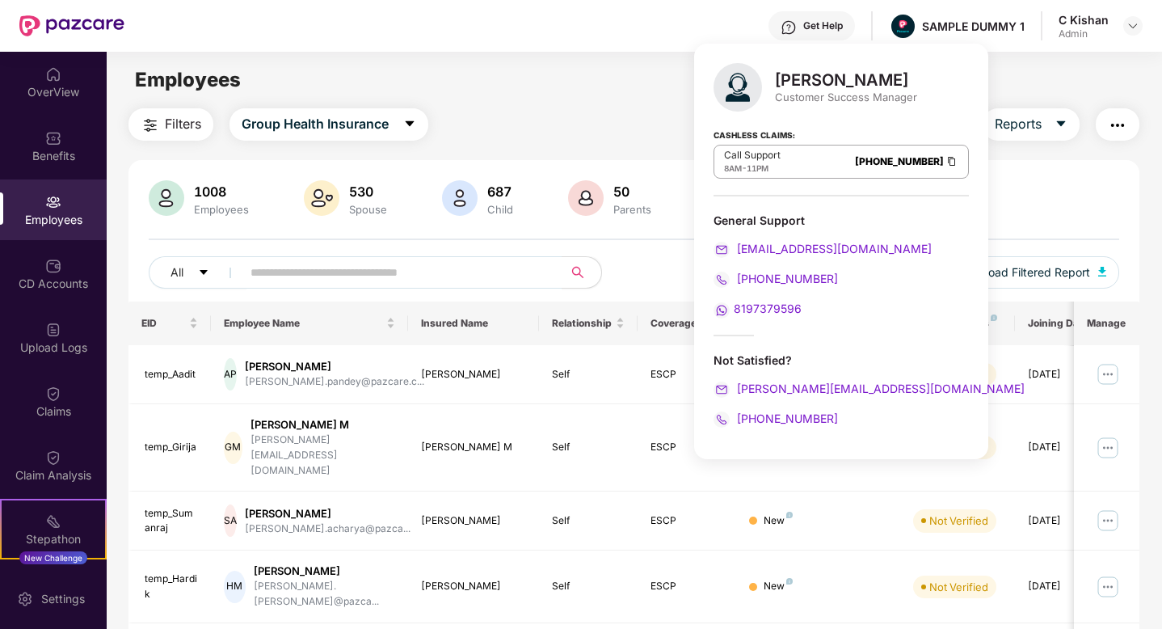
click at [592, 95] on div "Employees" at bounding box center [634, 80] width 1055 height 31
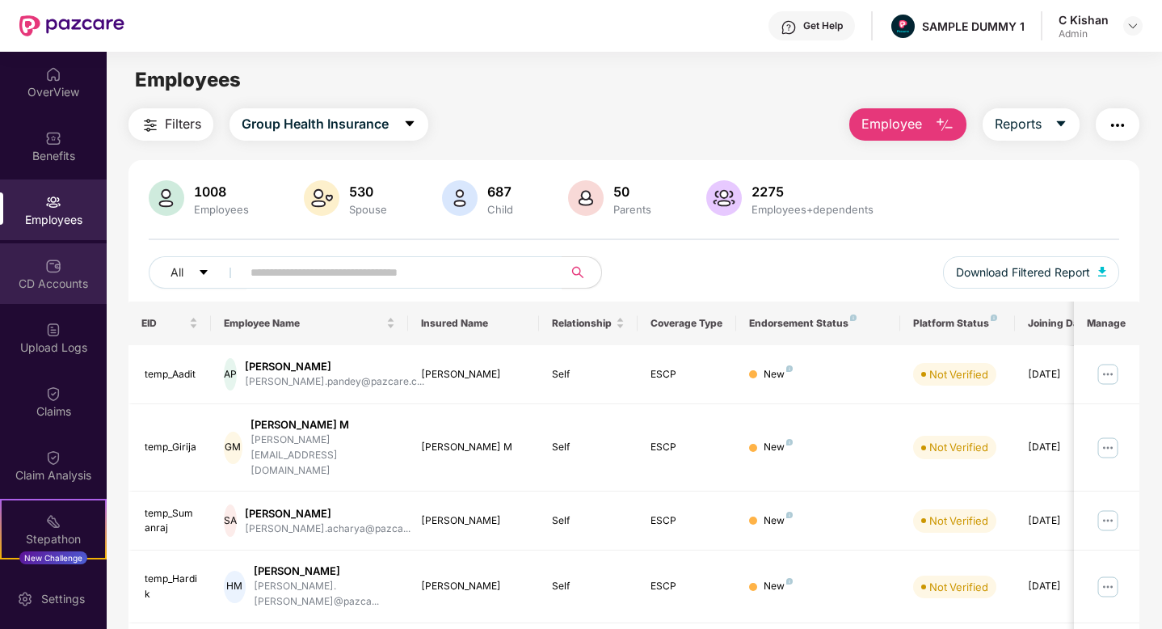
click at [46, 273] on img at bounding box center [53, 266] width 16 height 16
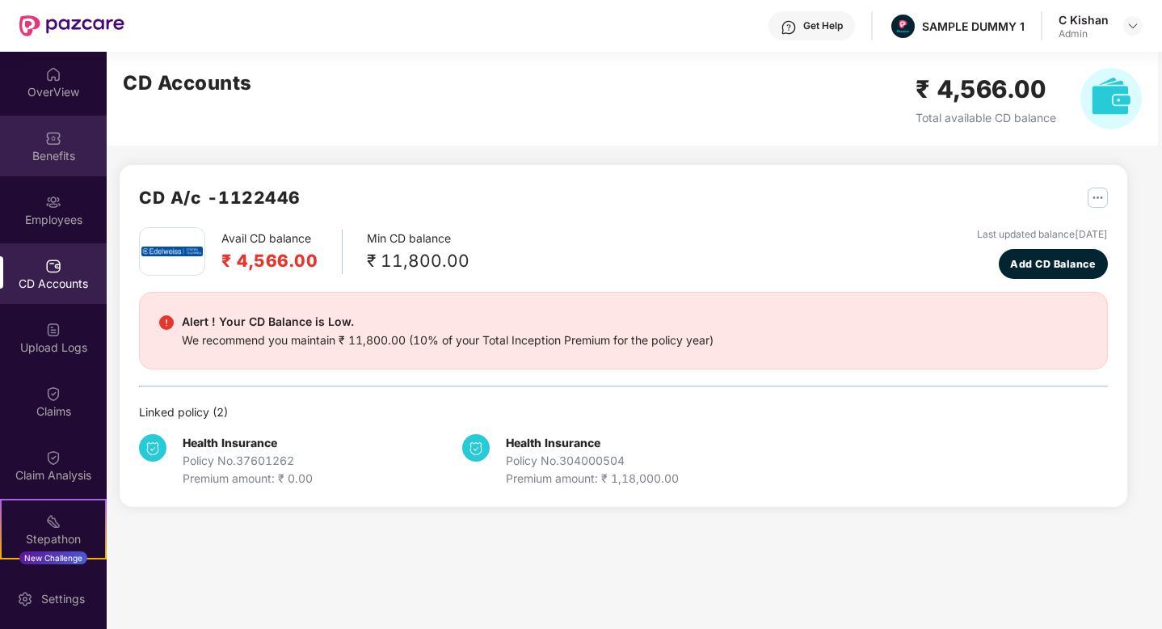
click at [53, 139] on img at bounding box center [53, 138] width 16 height 16
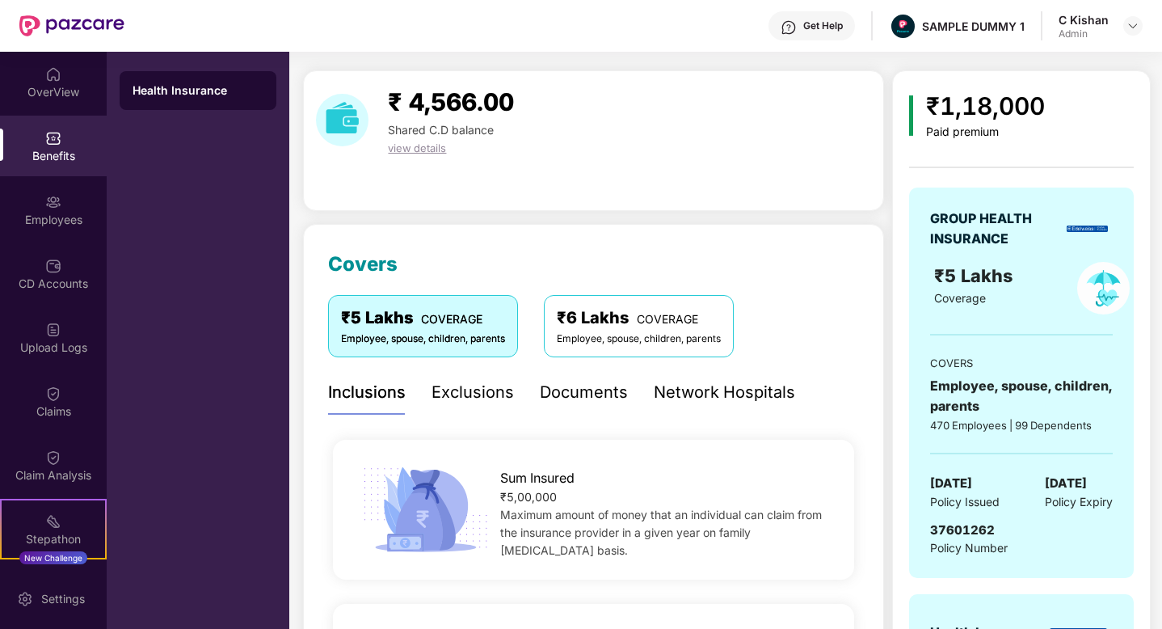
scroll to position [40, 0]
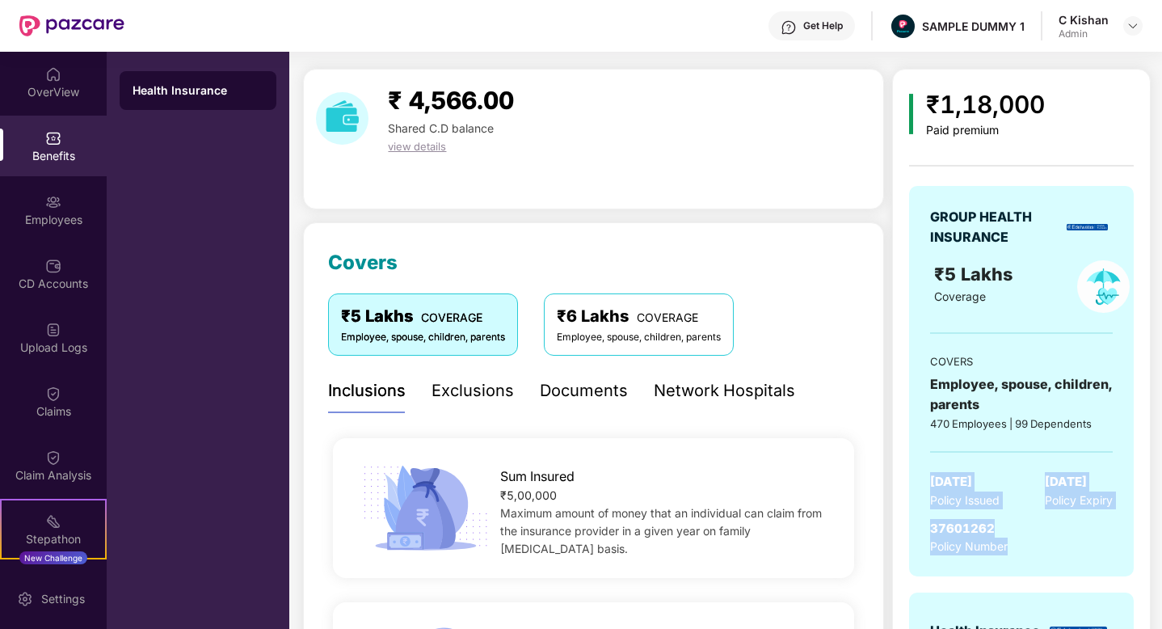
drag, startPoint x: 925, startPoint y: 471, endPoint x: 1085, endPoint y: 534, distance: 171.7
click at [1085, 534] on div "GROUP HEALTH INSURANCE ₹5 Lakhs Coverage COVERS Employee, spouse, children, par…" at bounding box center [1021, 381] width 225 height 391
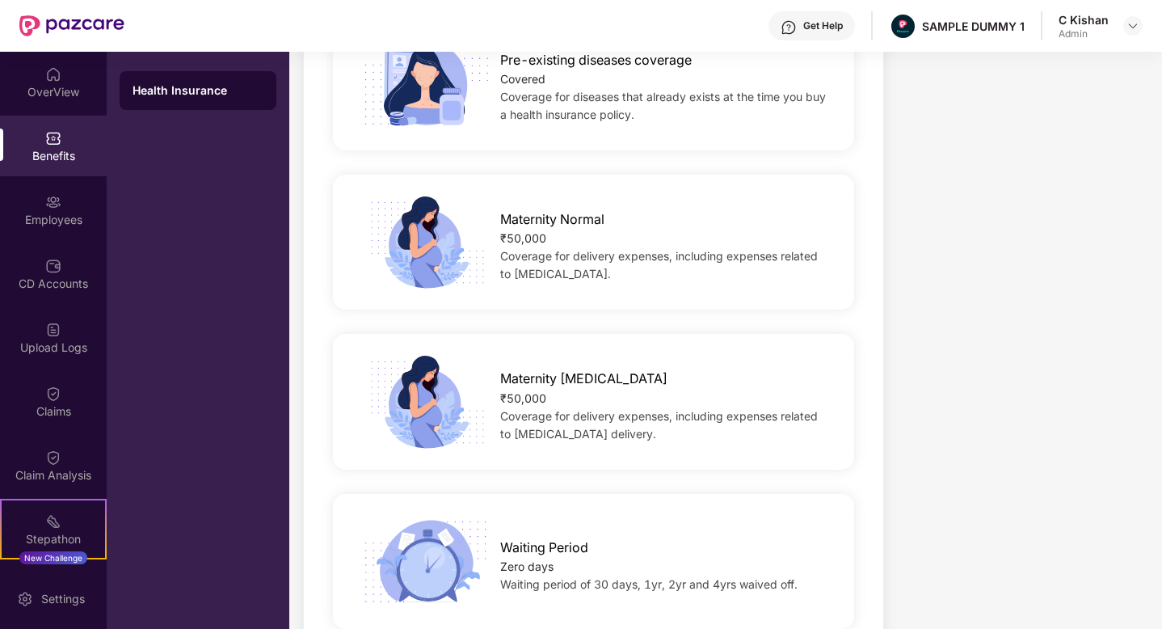
scroll to position [1098, 0]
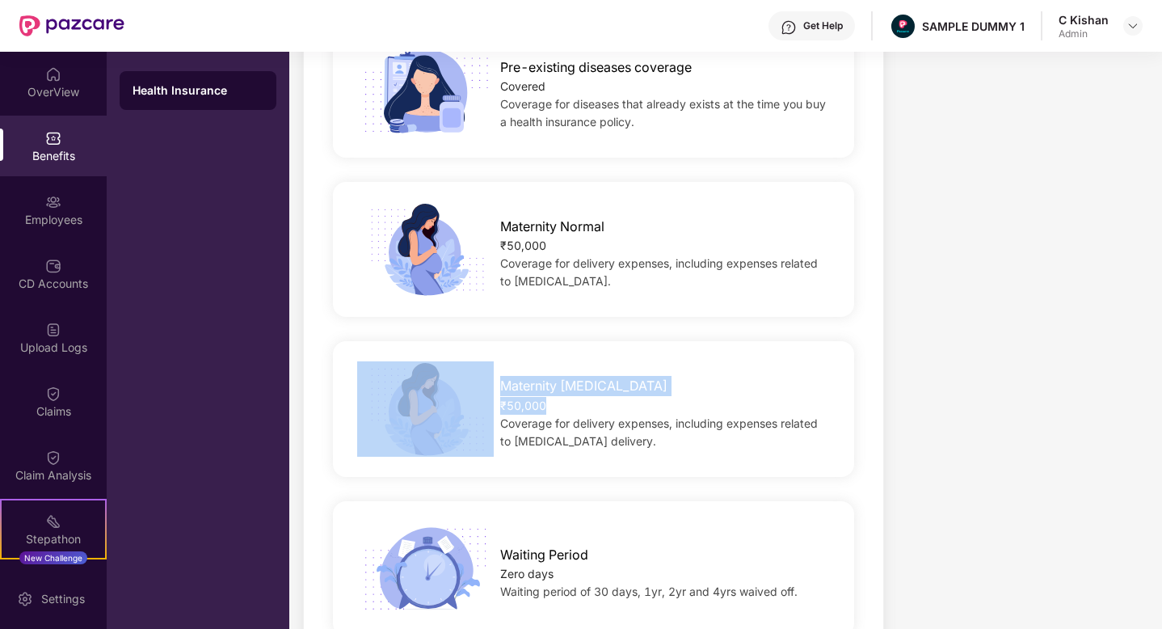
drag, startPoint x: 554, startPoint y: 400, endPoint x: 470, endPoint y: 373, distance: 88.2
click at [470, 373] on div "Maternity [MEDICAL_DATA] ₹50,000 Coverage for delivery expenses, including expe…" at bounding box center [593, 408] width 573 height 95
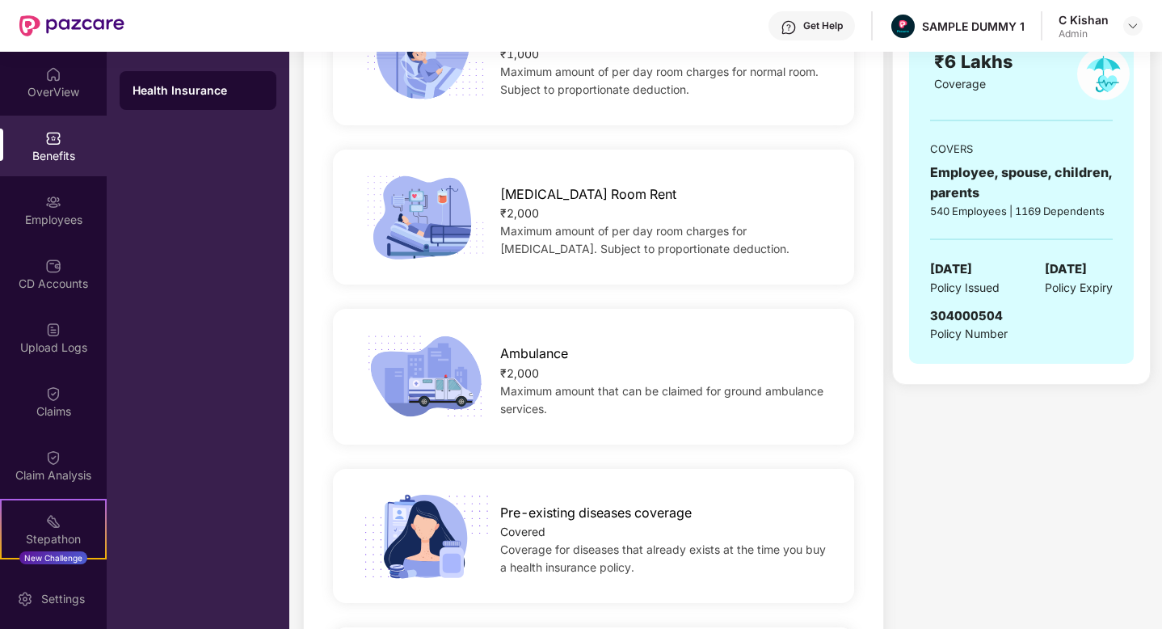
scroll to position [644, 0]
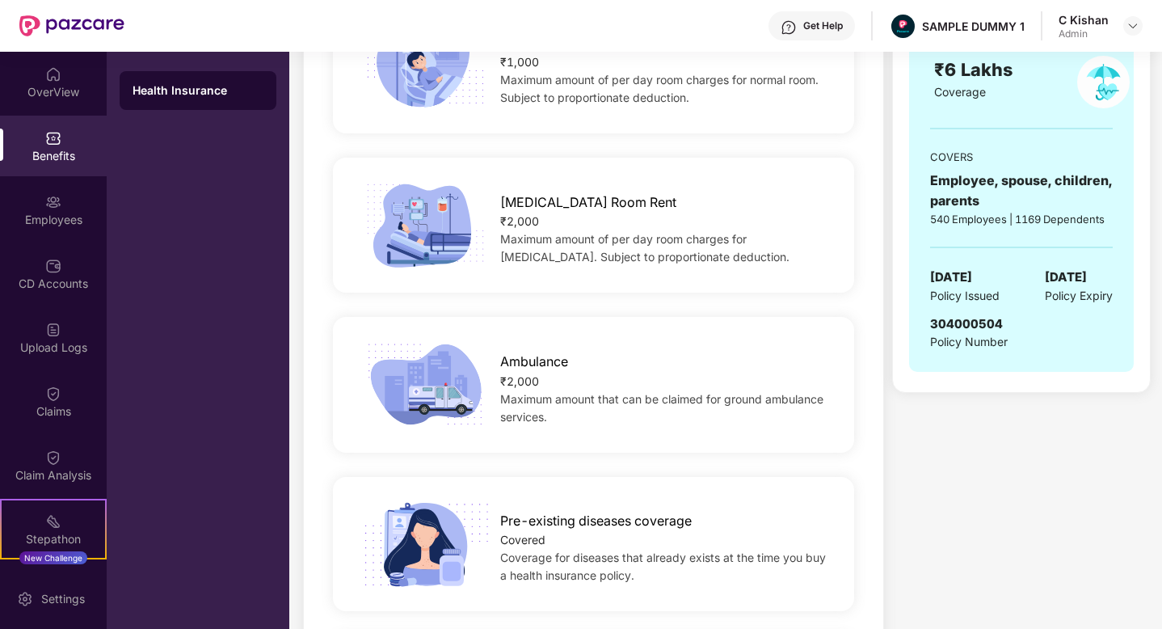
click at [546, 221] on div "₹2,000" at bounding box center [665, 222] width 330 height 18
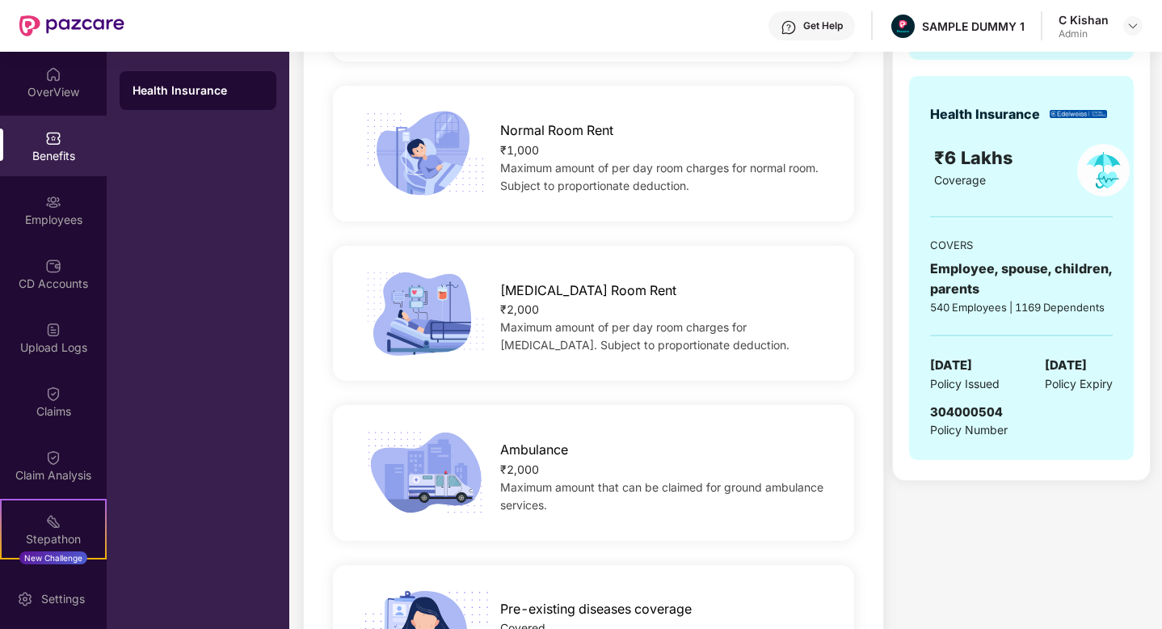
scroll to position [267, 0]
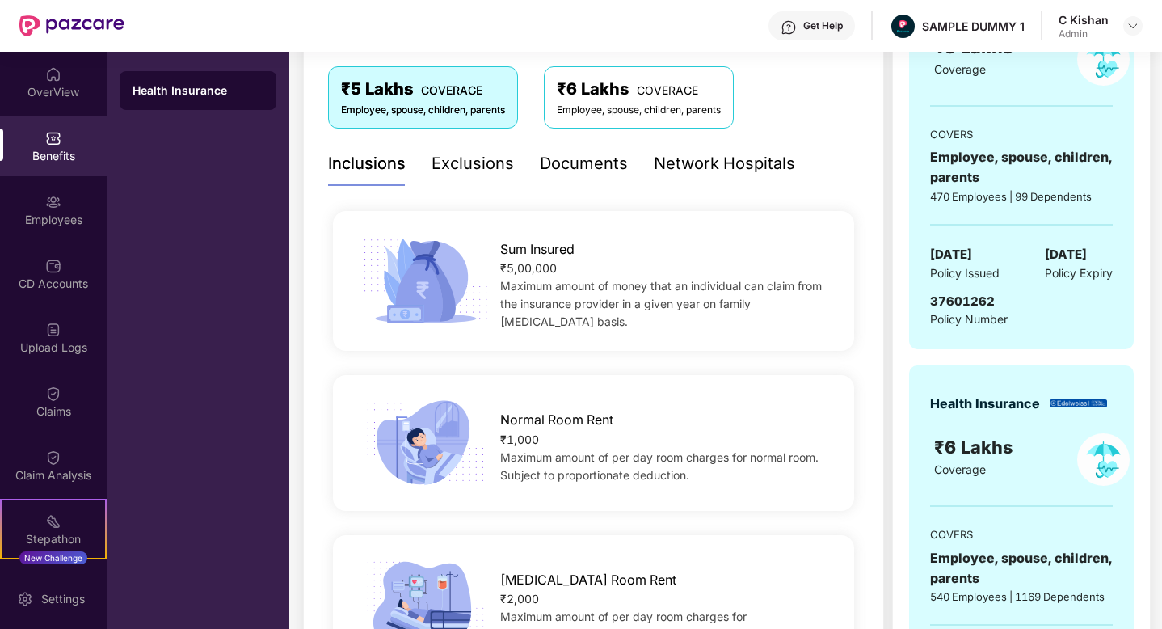
click at [485, 163] on div "Exclusions" at bounding box center [473, 163] width 82 height 25
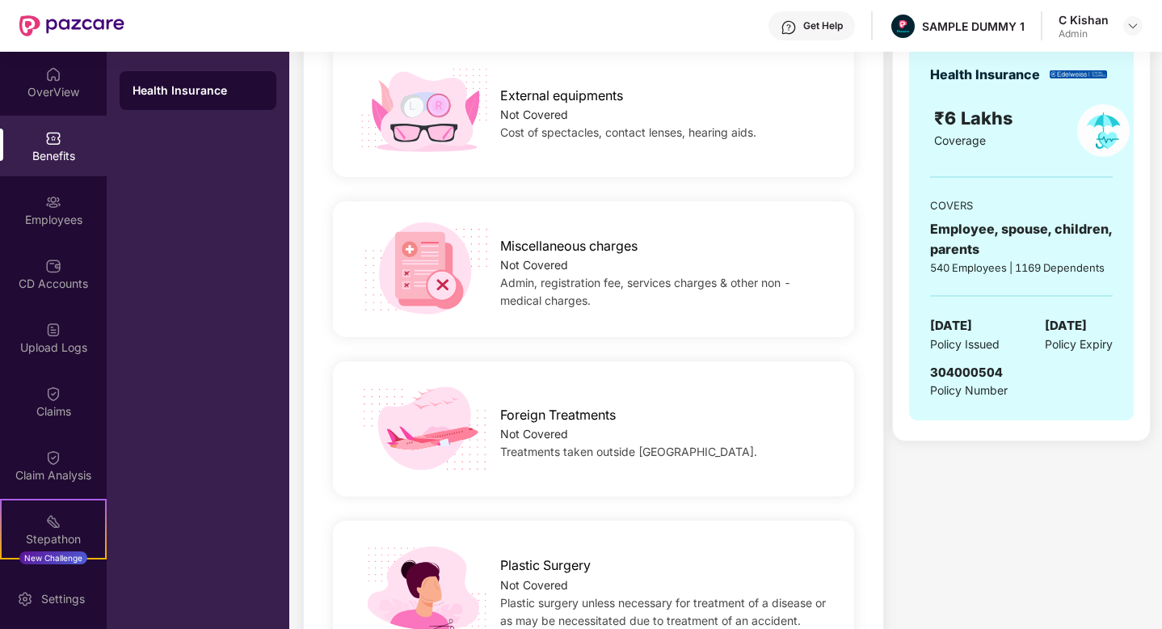
scroll to position [637, 0]
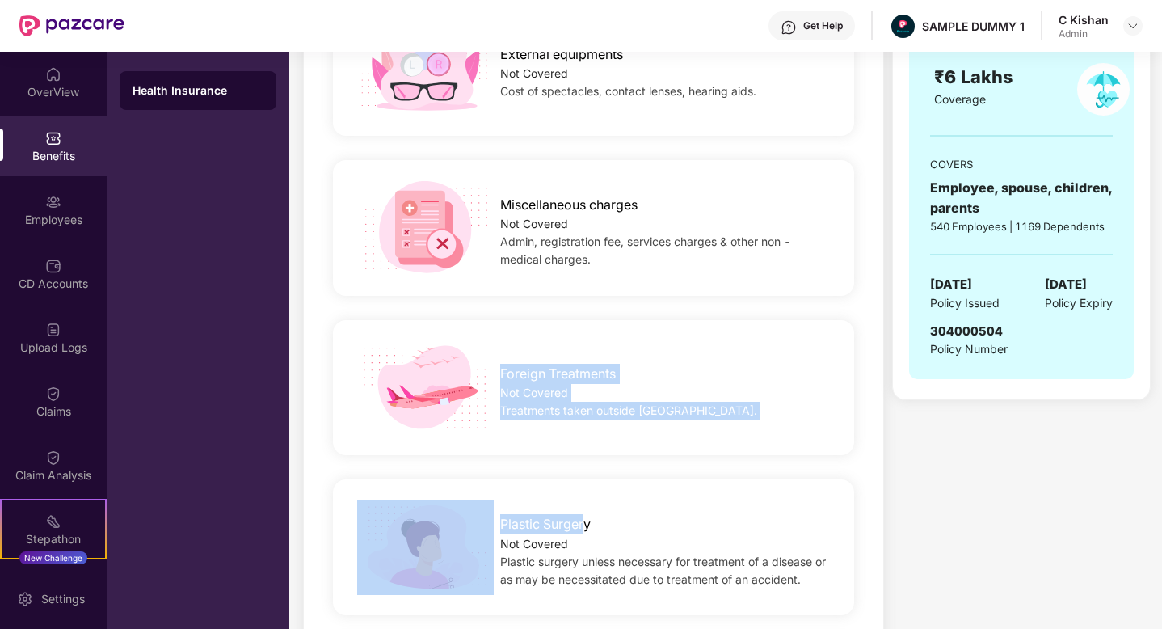
drag, startPoint x: 583, startPoint y: 528, endPoint x: 504, endPoint y: 344, distance: 199.9
click at [504, 344] on div "OPD Not Covered Diagnostics, XRay or lab exams where hospitalization is not req…" at bounding box center [593, 549] width 531 height 1441
click at [708, 370] on div "Foreign Treatments" at bounding box center [665, 370] width 330 height 28
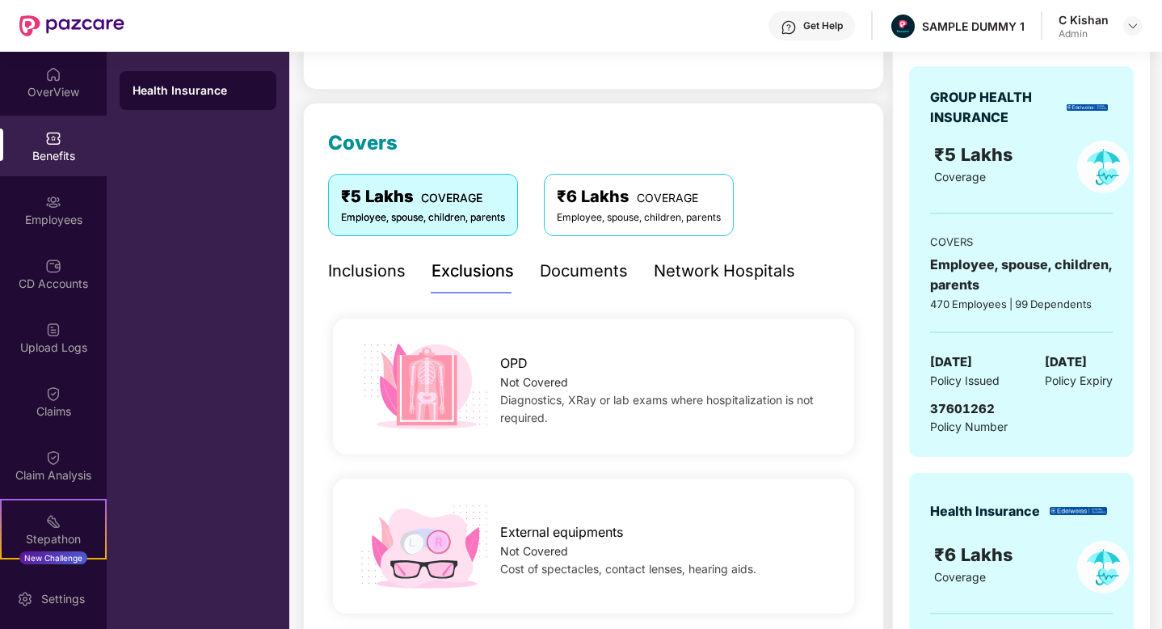
scroll to position [157, 0]
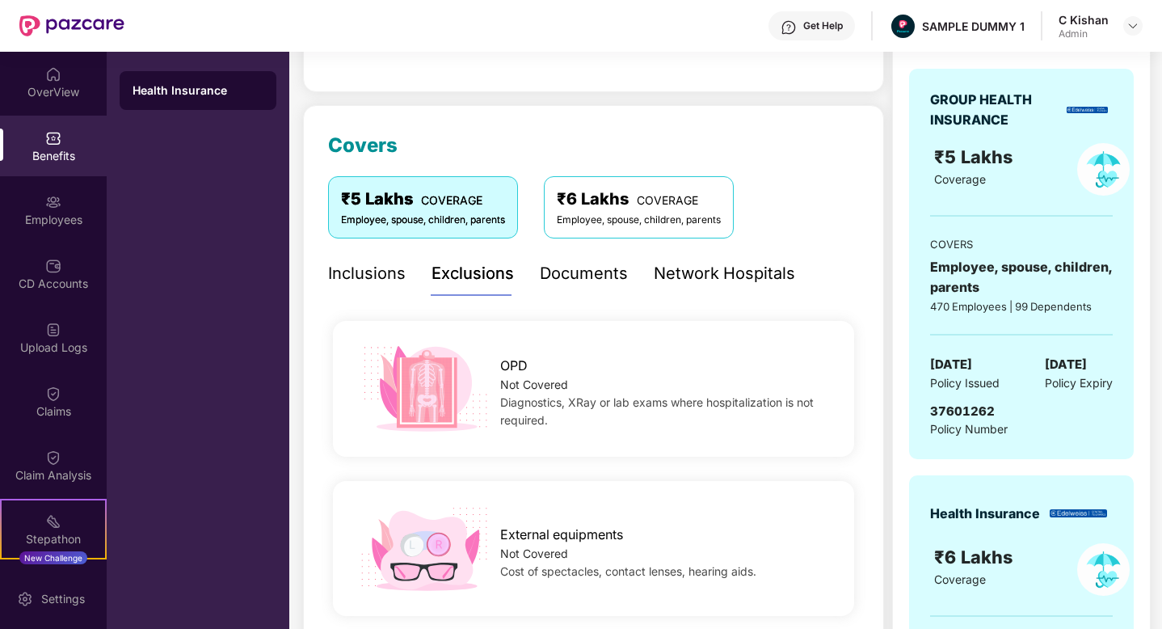
click at [584, 268] on div "Documents" at bounding box center [584, 273] width 88 height 25
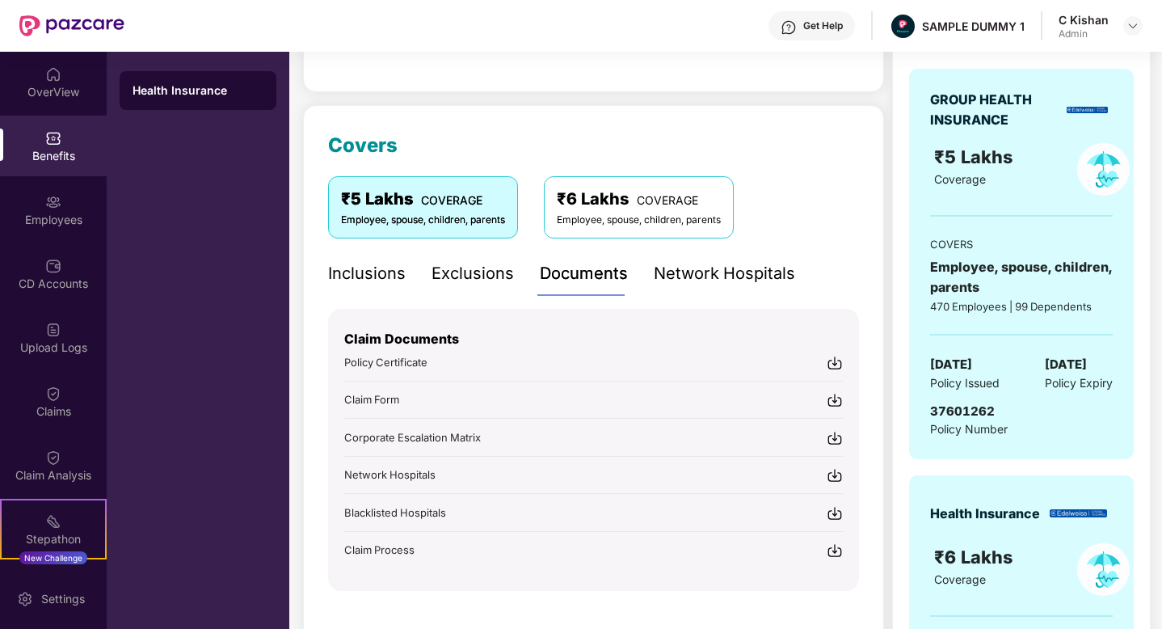
click at [674, 276] on div "Network Hospitals" at bounding box center [724, 273] width 141 height 25
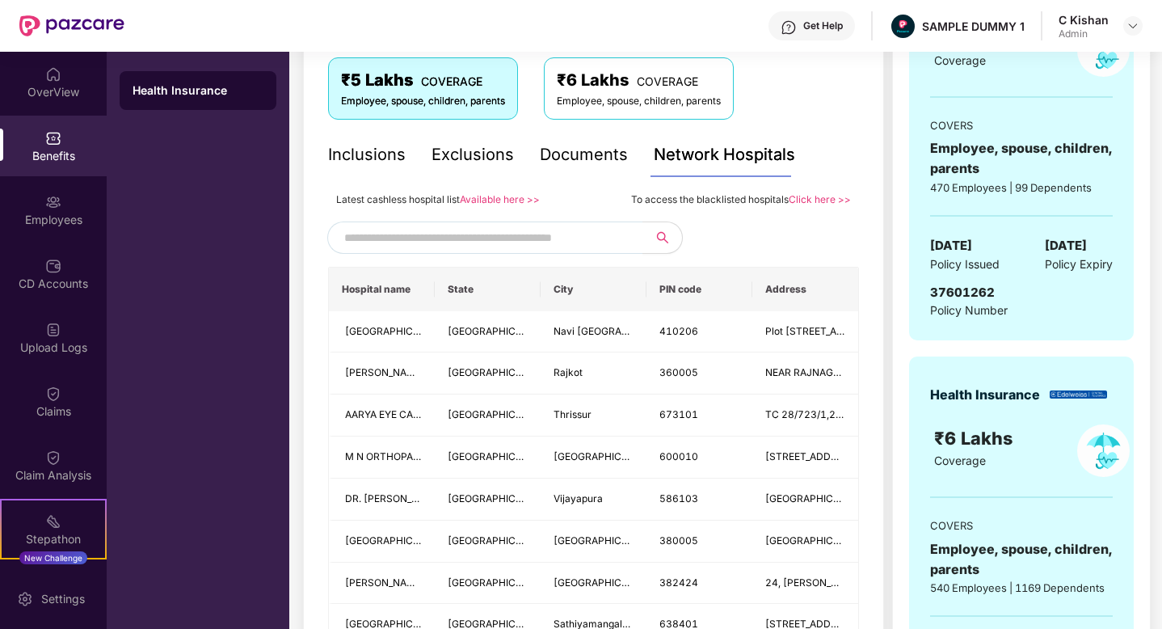
scroll to position [300, 0]
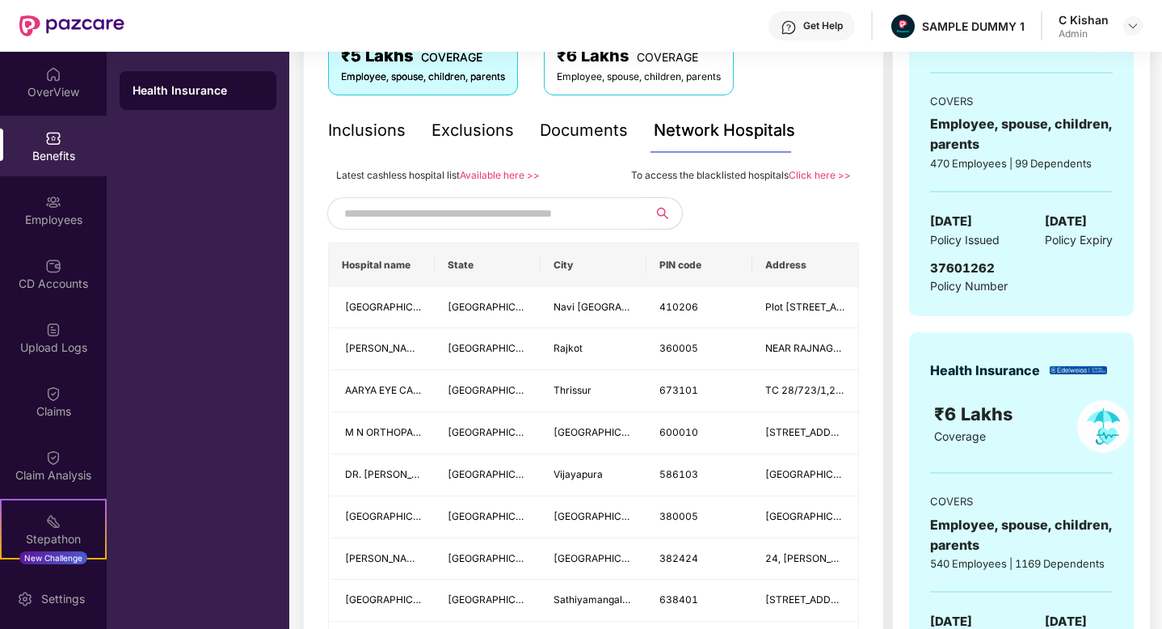
click at [524, 216] on input "text" at bounding box center [482, 213] width 276 height 24
type input "******"
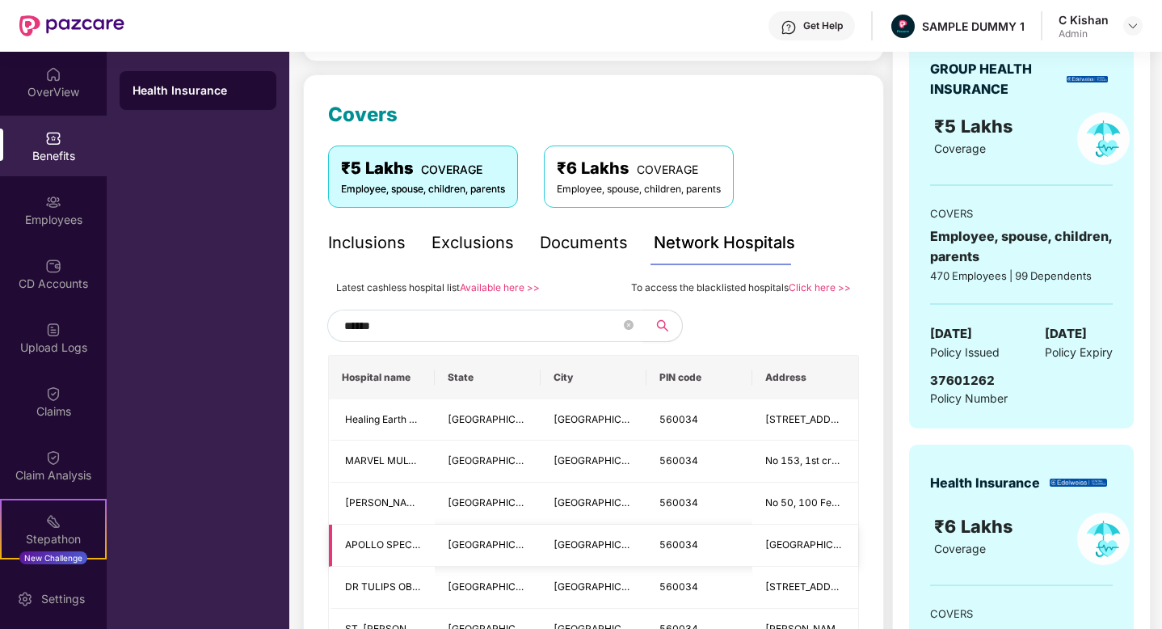
scroll to position [182, 0]
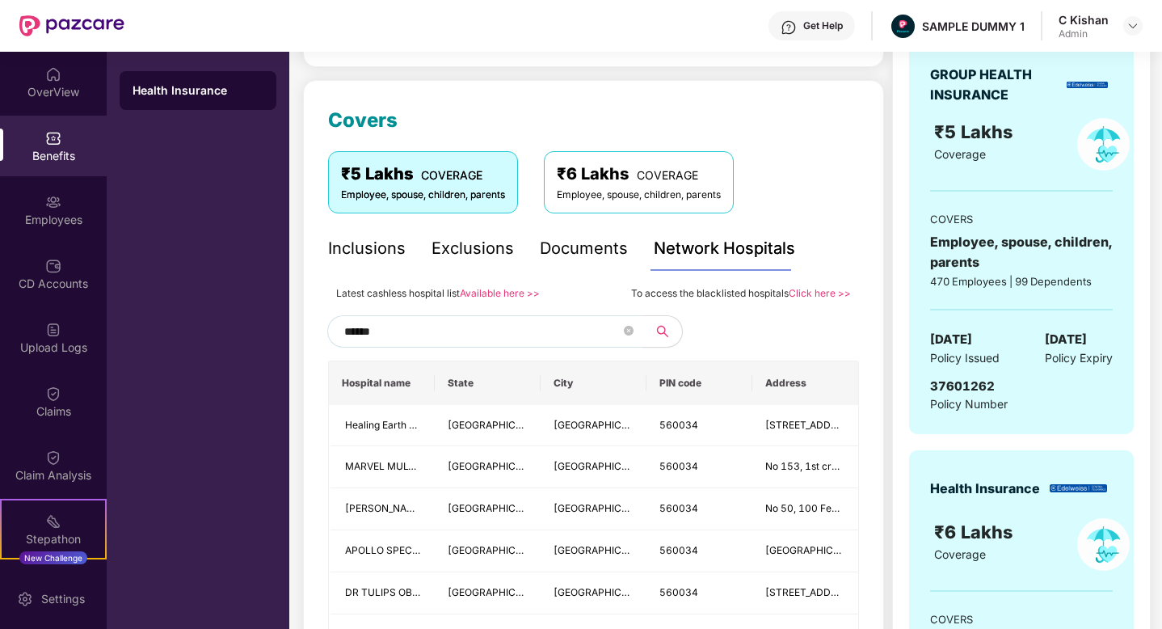
click at [424, 323] on input "******" at bounding box center [482, 331] width 276 height 24
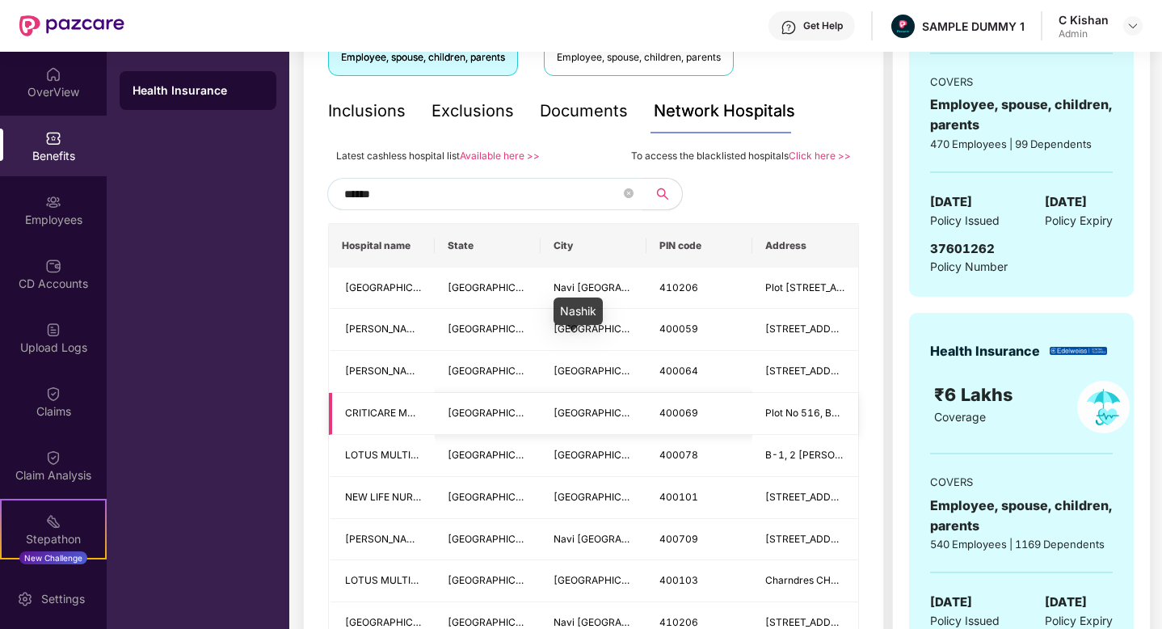
scroll to position [308, 0]
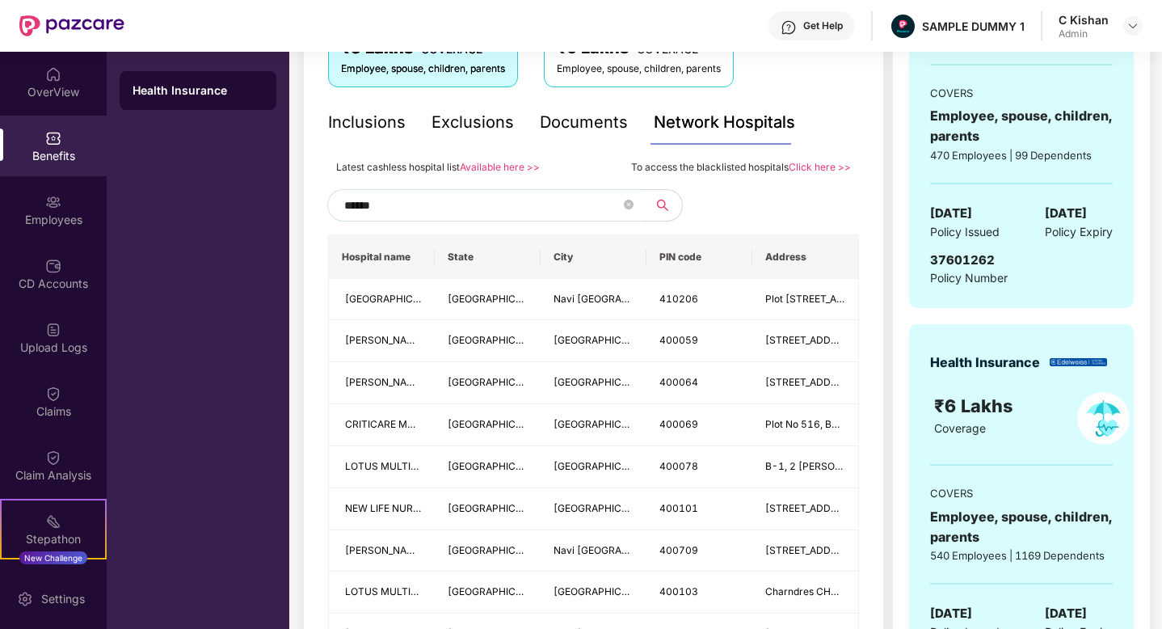
type input "******"
click at [772, 205] on div "******" at bounding box center [593, 205] width 531 height 32
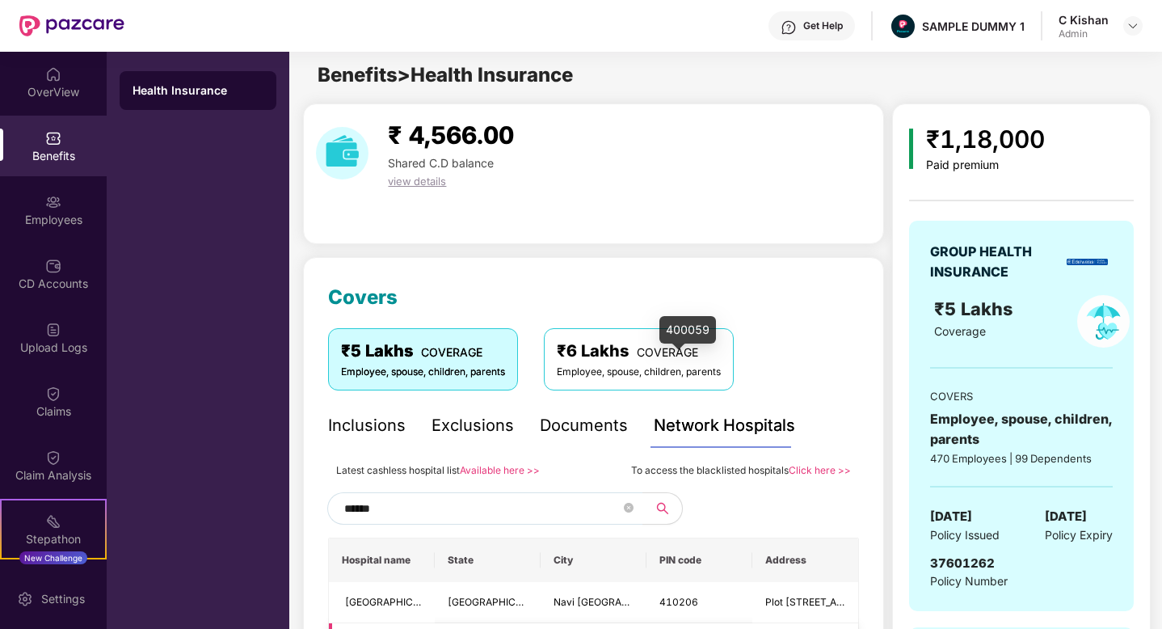
scroll to position [0, 0]
